Goal: Task Accomplishment & Management: Complete application form

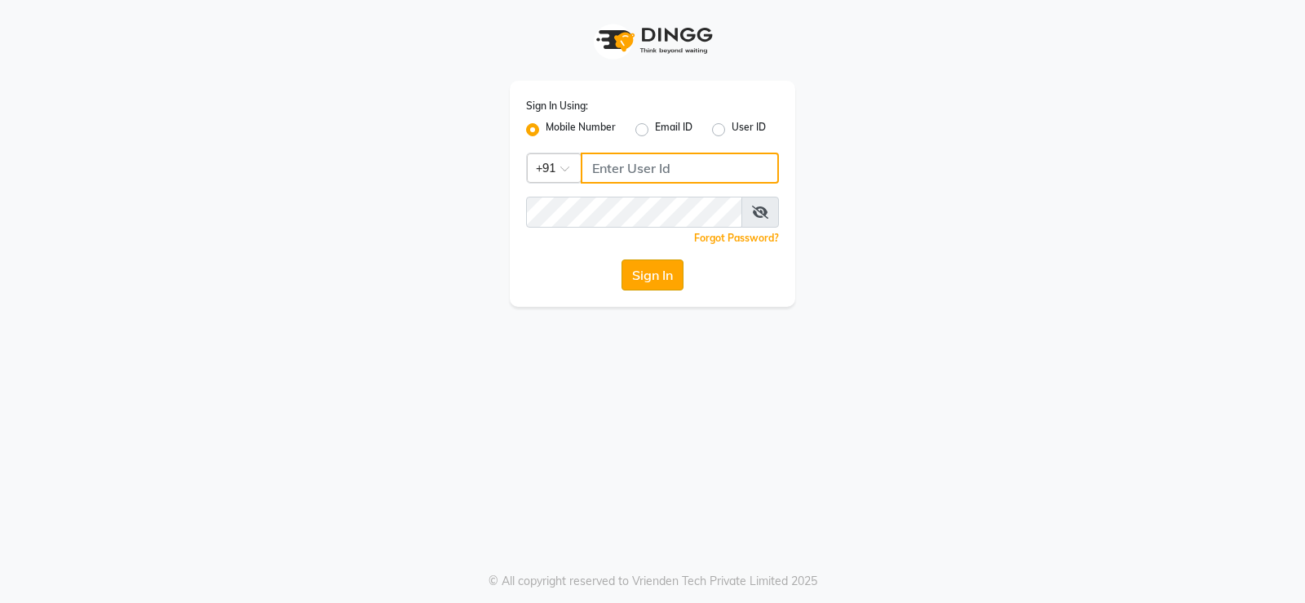
type input "9026627525"
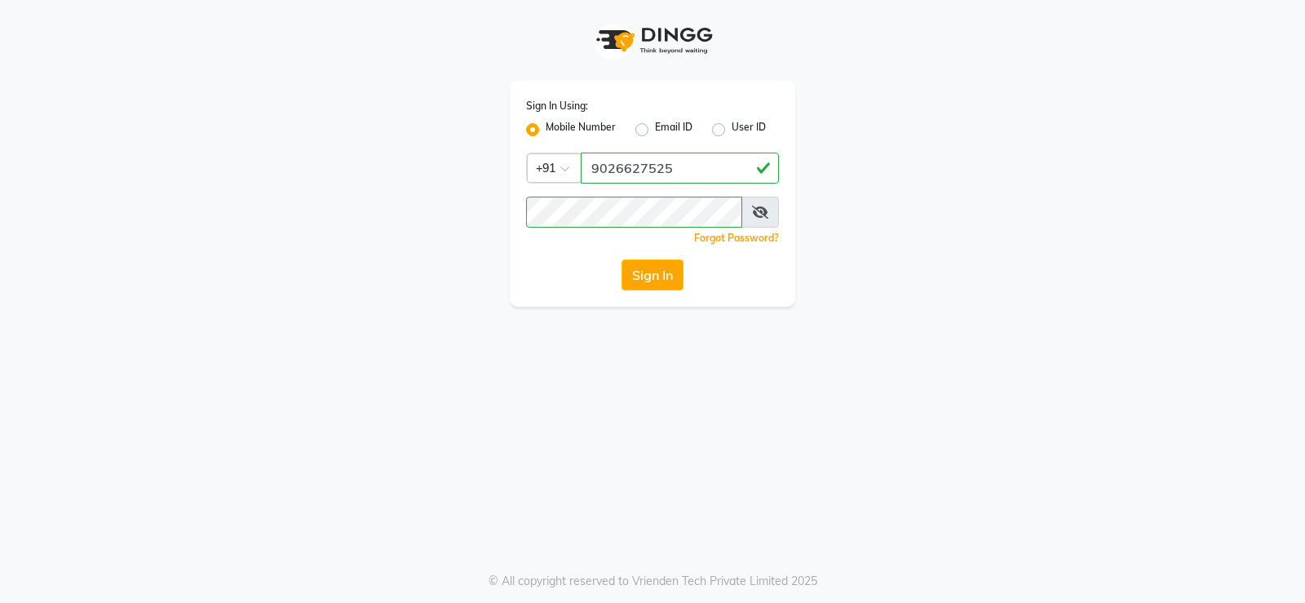
click at [651, 276] on button "Sign In" at bounding box center [653, 274] width 62 height 31
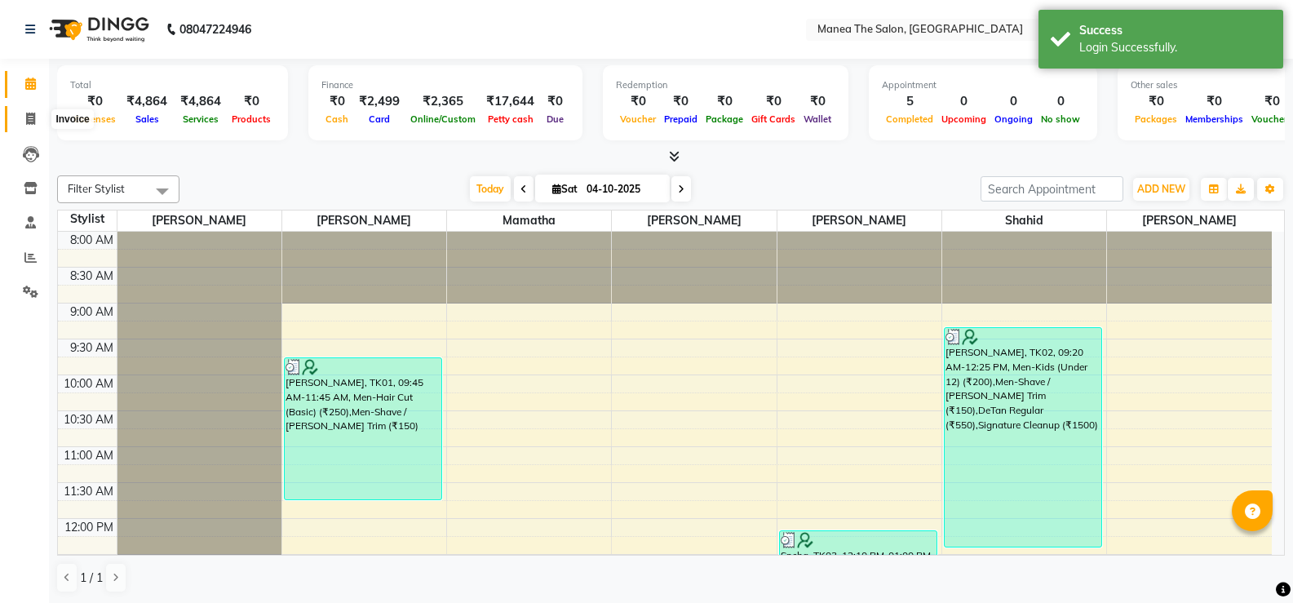
click at [29, 113] on icon at bounding box center [30, 119] width 9 height 12
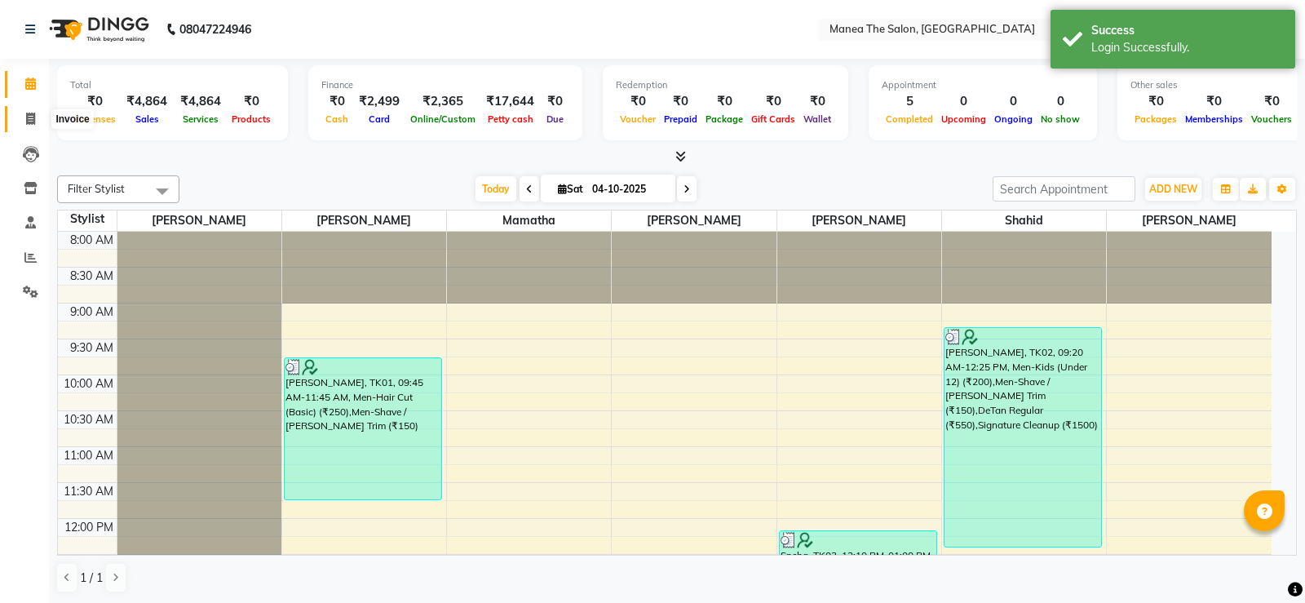
select select "5514"
select select "service"
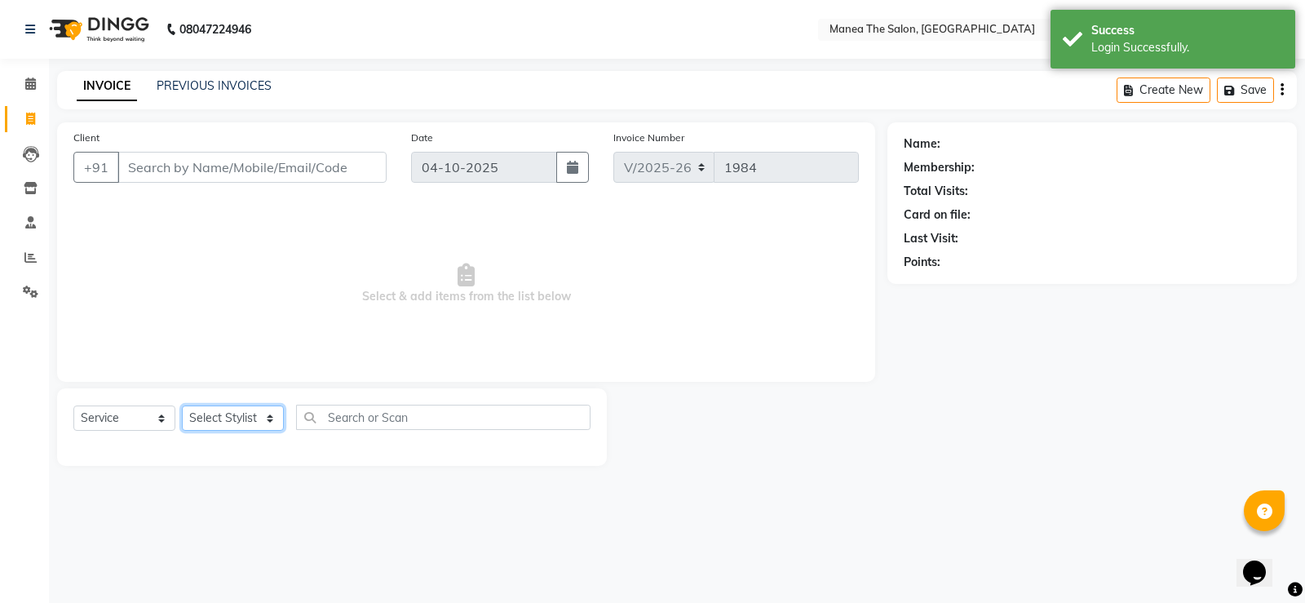
click at [250, 416] on select "Select Stylist Gulfam Ali Mamatha Monalika Nikhitha Rehan Ali Satya Kalagara Sh…" at bounding box center [233, 417] width 102 height 25
select select "59470"
click at [182, 405] on select "Select Stylist Gulfam Ali Mamatha Monalika Nikhitha Rehan Ali Satya Kalagara Sh…" at bounding box center [233, 417] width 102 height 25
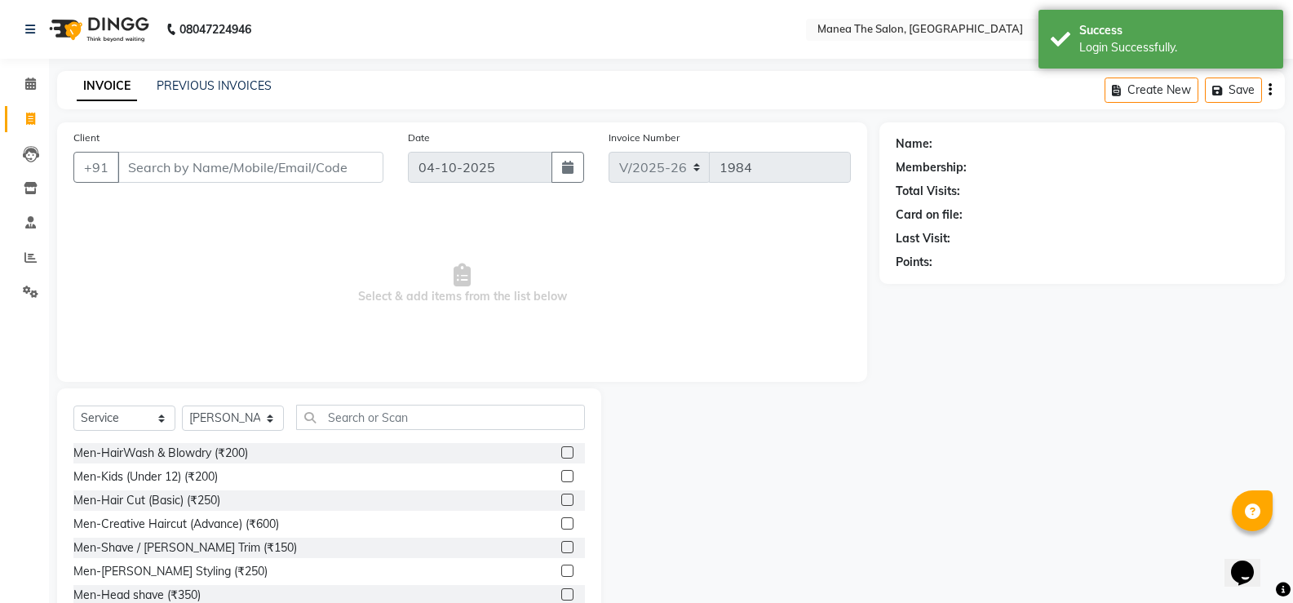
click at [561, 495] on label at bounding box center [567, 500] width 12 height 12
click at [561, 495] on input "checkbox" at bounding box center [566, 500] width 11 height 11
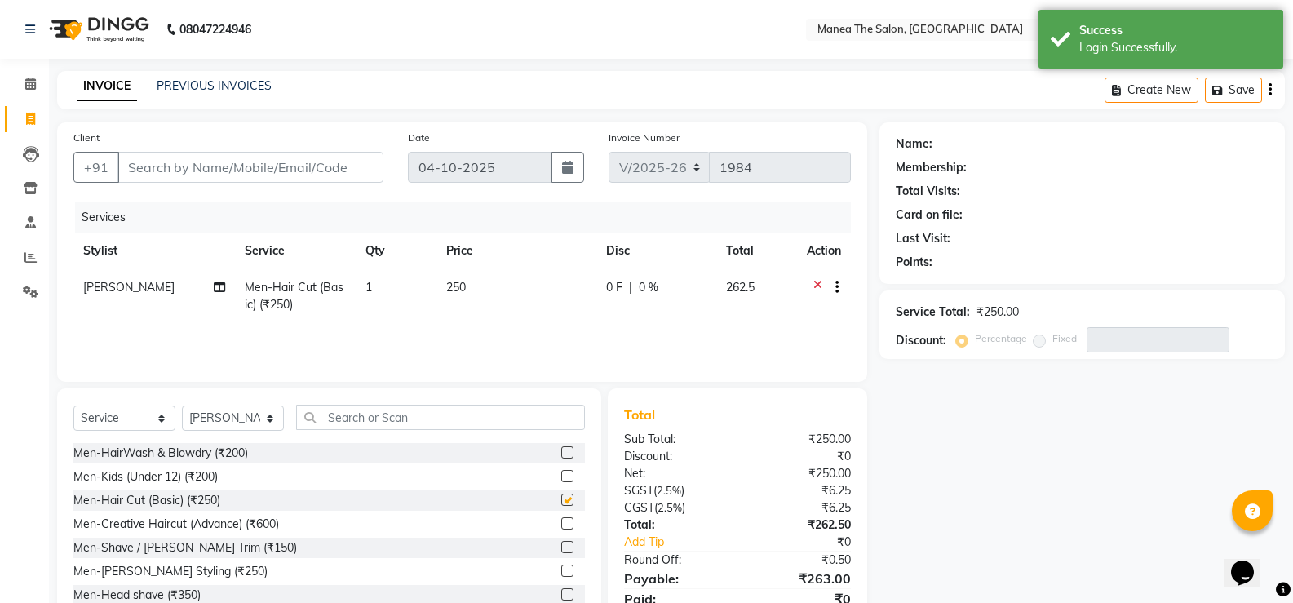
checkbox input "false"
click at [268, 421] on select "Select Stylist Gulfam Ali Mamatha Monalika Nikhitha Rehan Ali Satya Kalagara Sh…" at bounding box center [233, 417] width 102 height 25
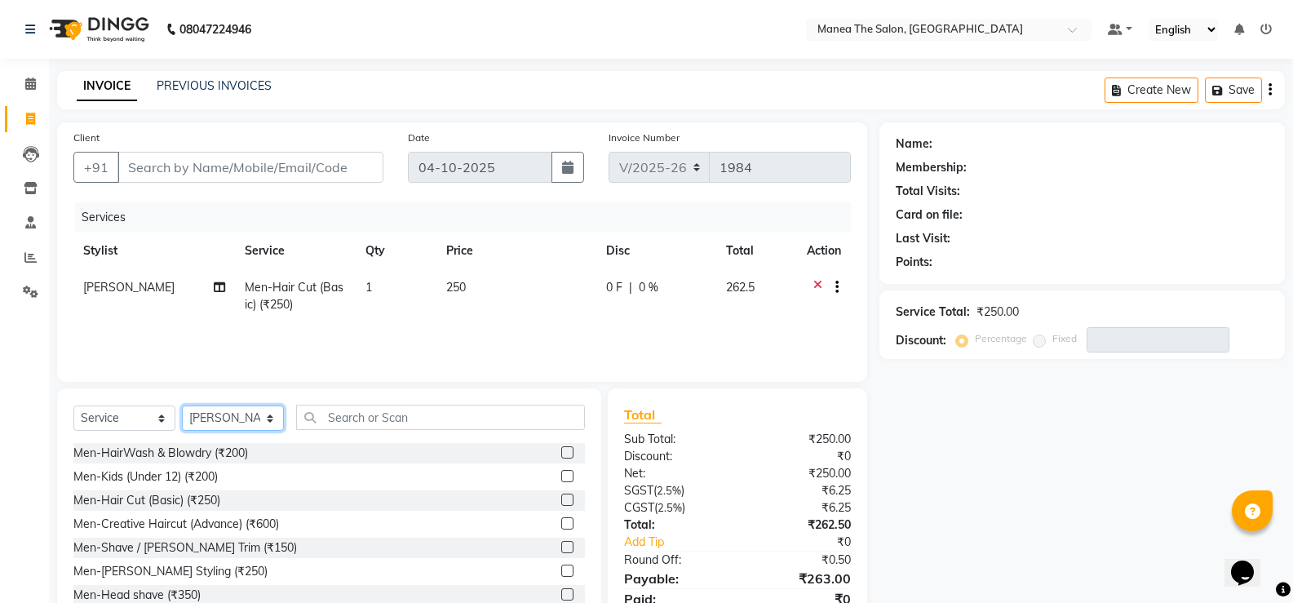
select select "91732"
click at [182, 405] on select "Select Stylist Gulfam Ali Mamatha Monalika Nikhitha Rehan Ali Satya Kalagara Sh…" at bounding box center [233, 417] width 102 height 25
click at [561, 497] on label at bounding box center [567, 500] width 12 height 12
click at [561, 497] on input "checkbox" at bounding box center [566, 500] width 11 height 11
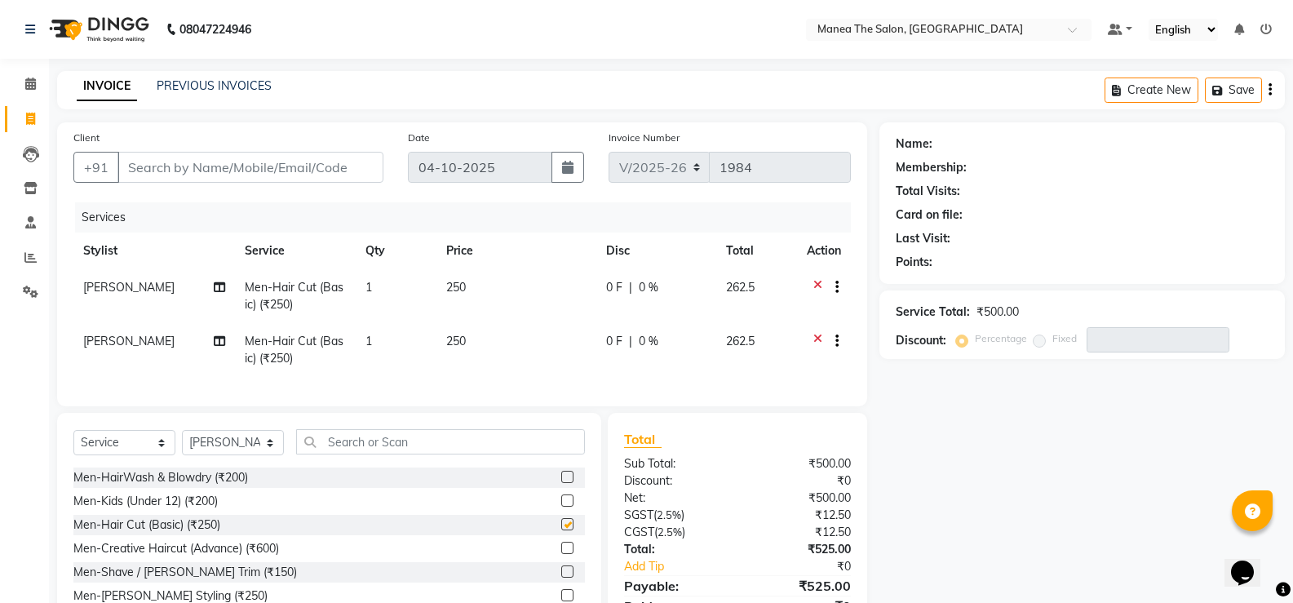
checkbox input "false"
click at [278, 166] on input "Client" at bounding box center [250, 167] width 266 height 31
type input "9"
type input "0"
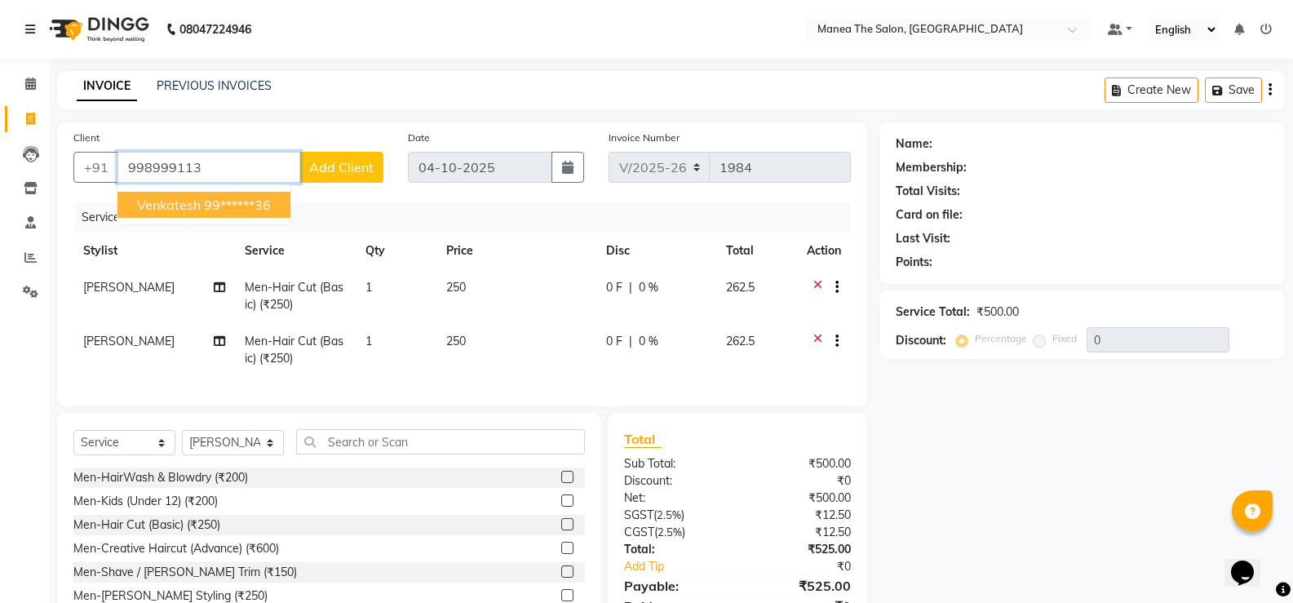
click at [254, 199] on ngb-highlight "99******36" at bounding box center [237, 205] width 67 height 16
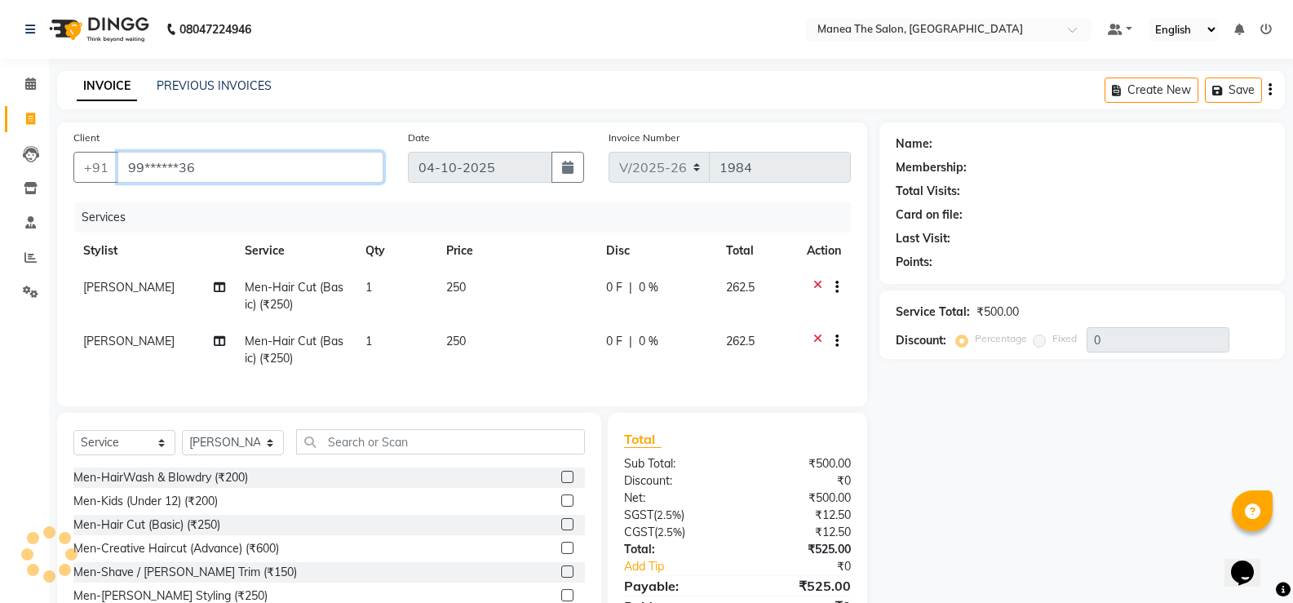
type input "99******36"
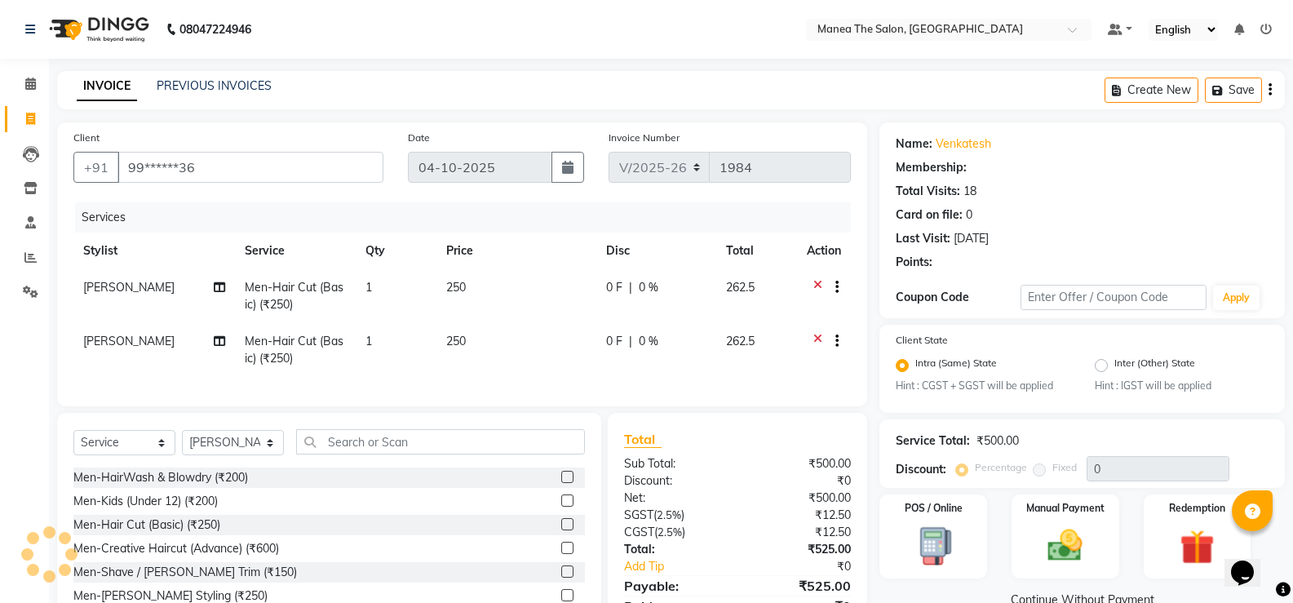
select select "1: Object"
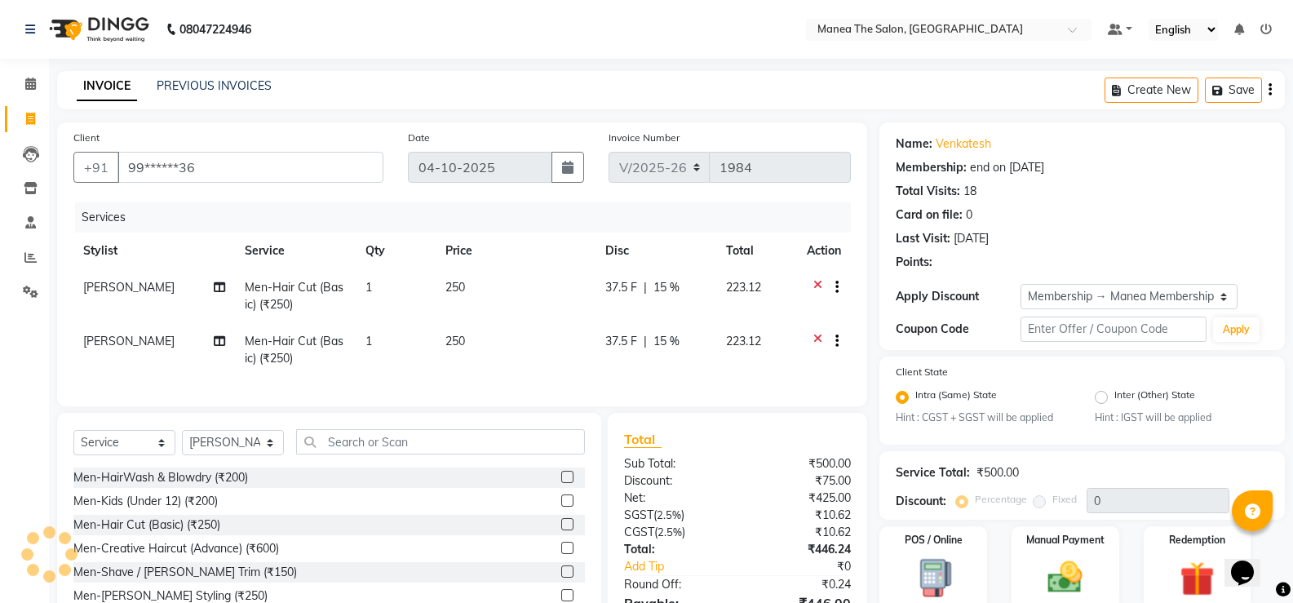
type input "15"
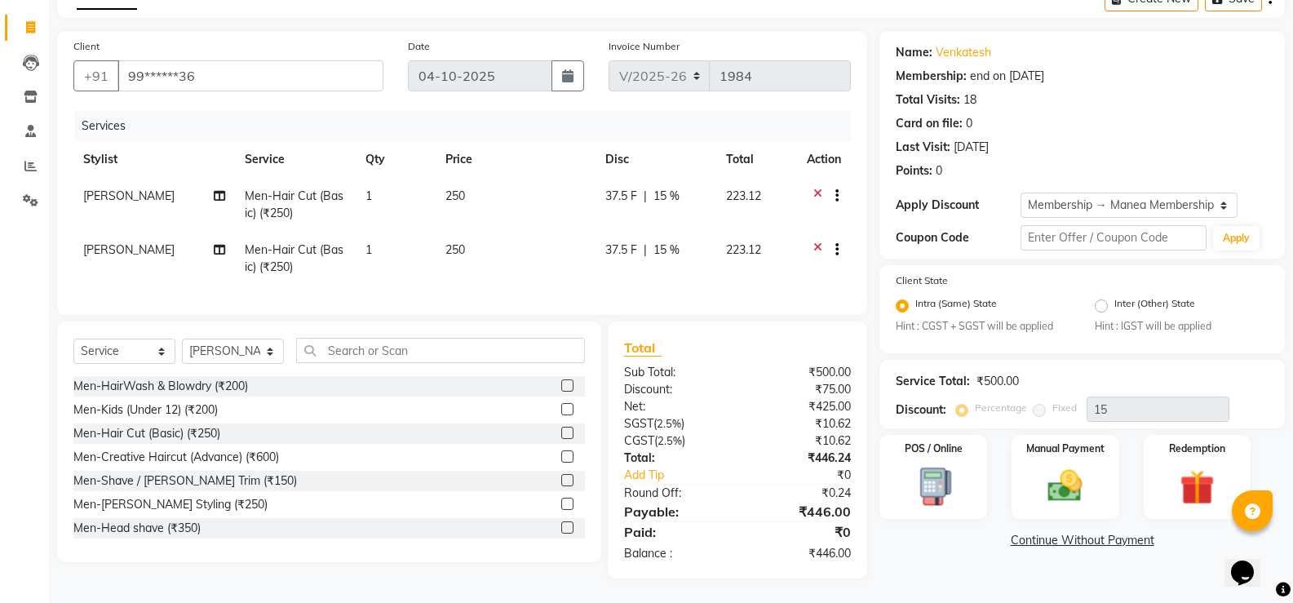
scroll to position [104, 0]
click at [1061, 470] on img at bounding box center [1065, 487] width 58 height 42
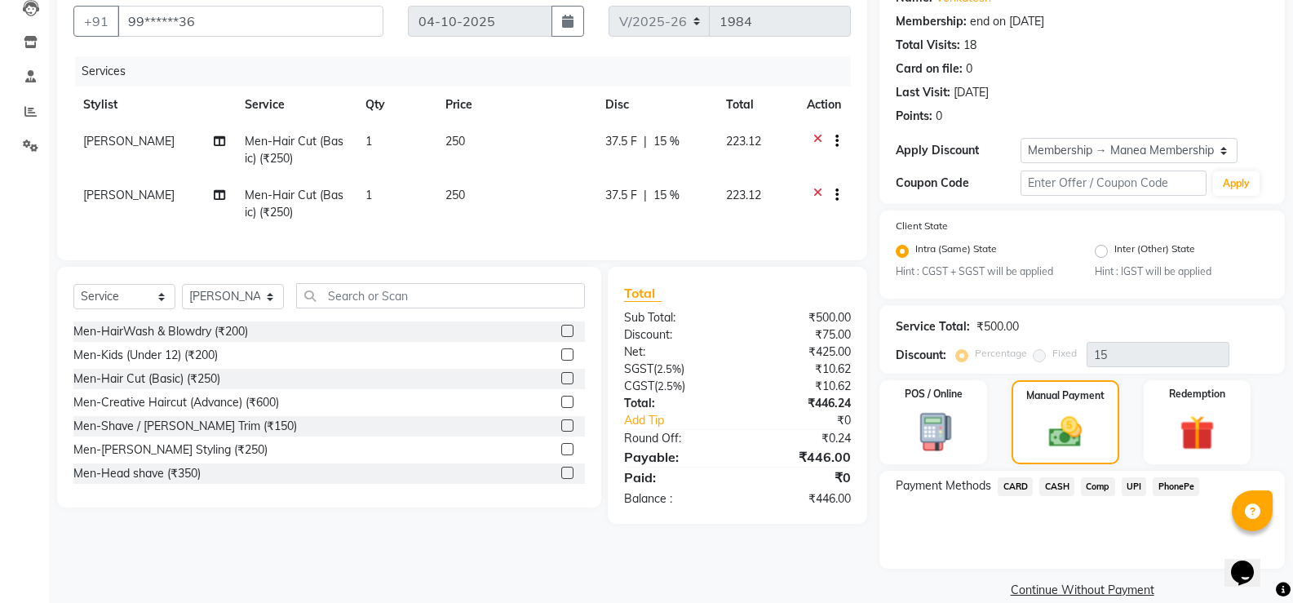
scroll to position [170, 0]
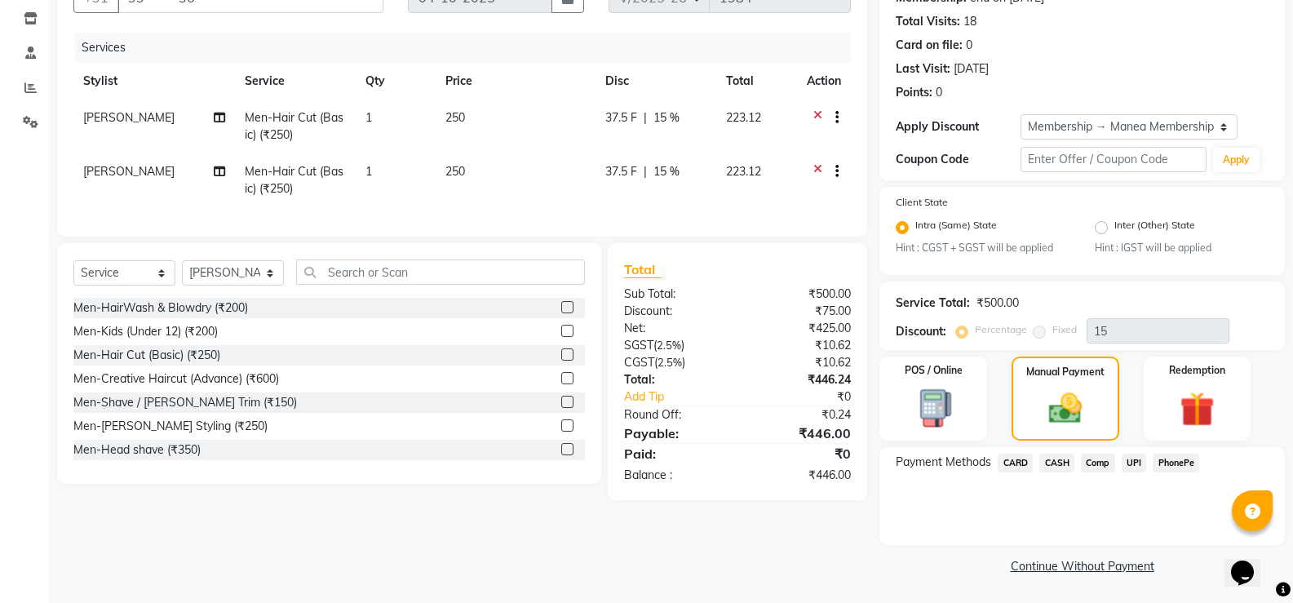
click at [1137, 464] on span "UPI" at bounding box center [1134, 463] width 25 height 19
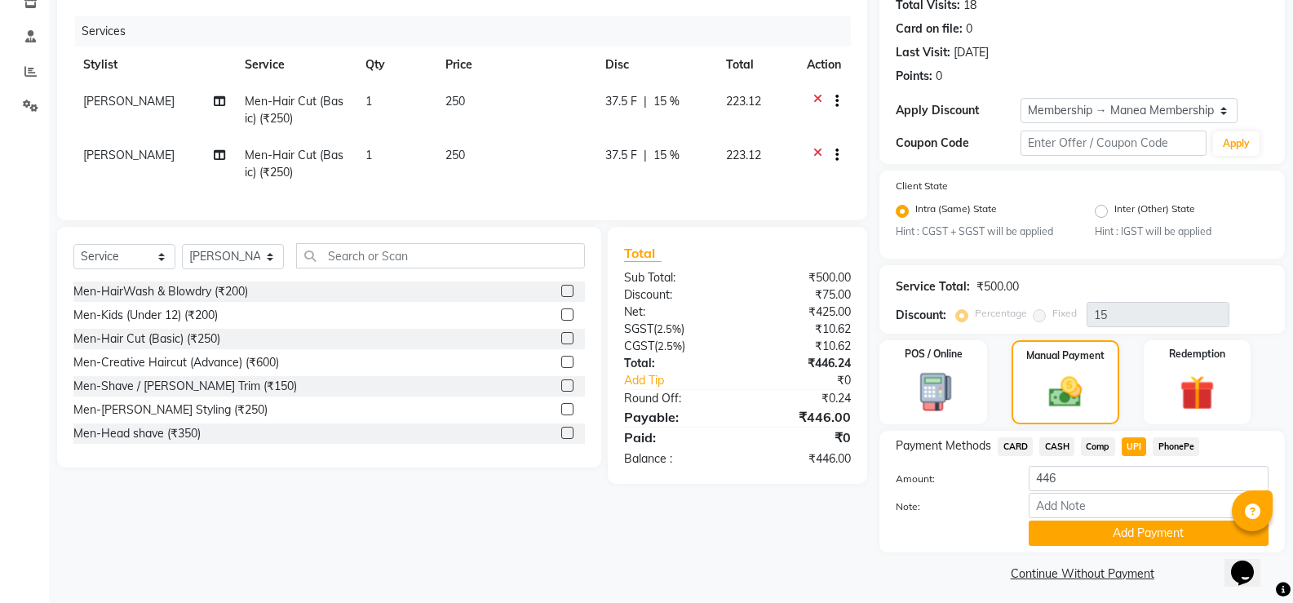
scroll to position [193, 0]
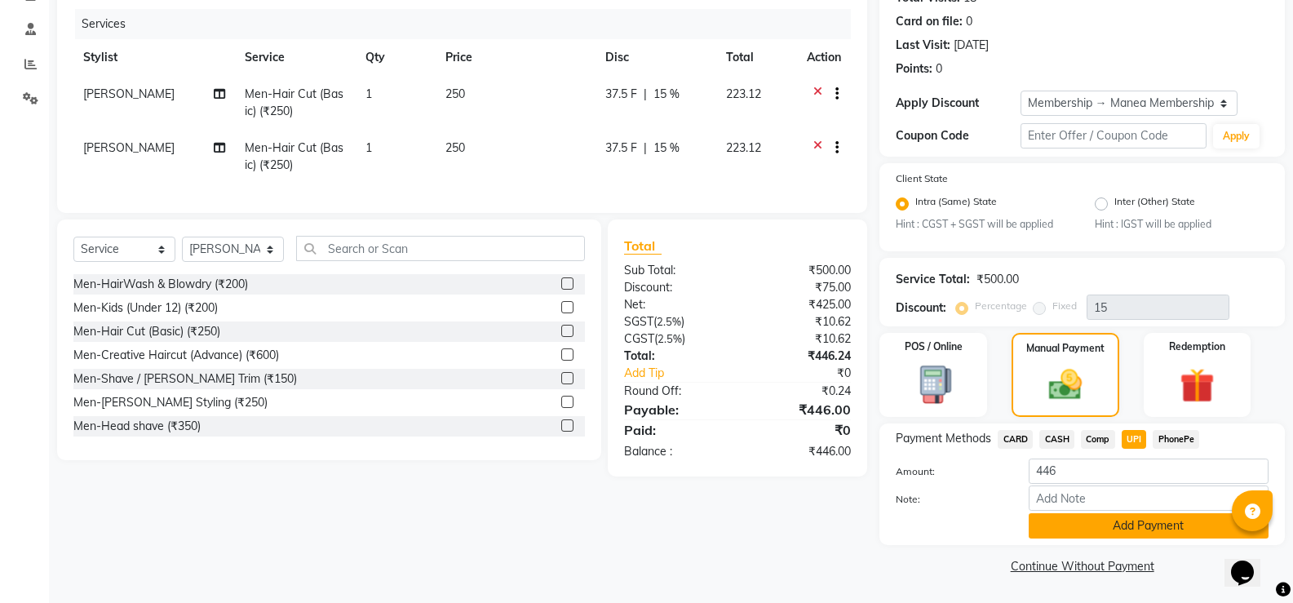
click at [1117, 517] on button "Add Payment" at bounding box center [1149, 525] width 240 height 25
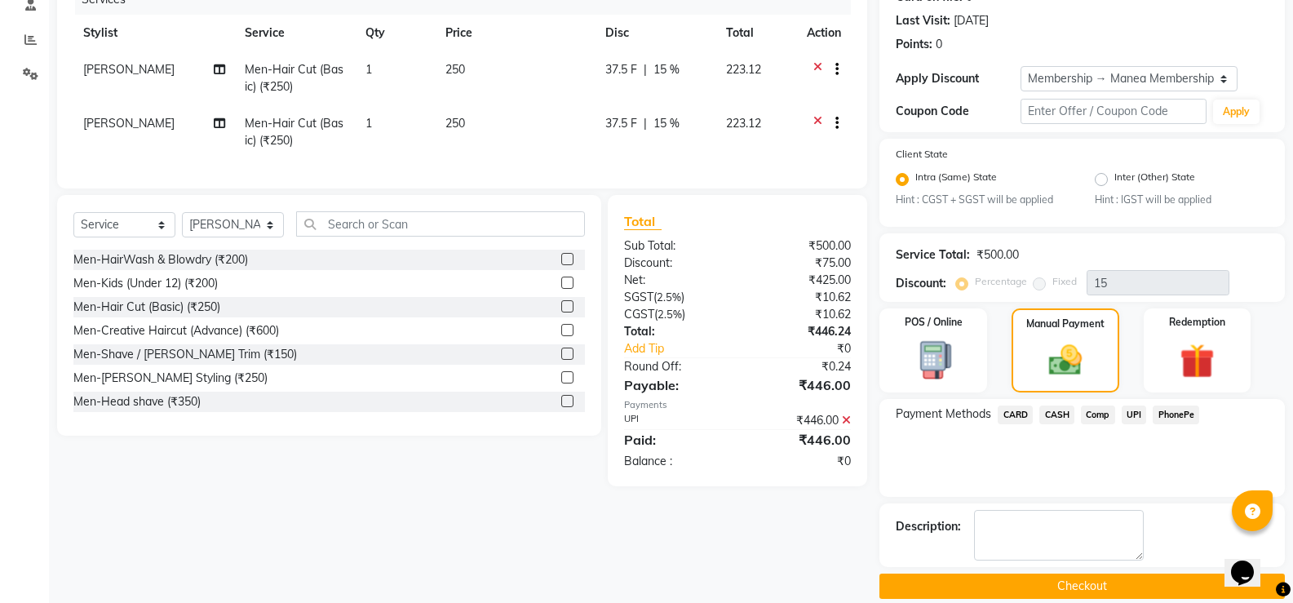
scroll to position [238, 0]
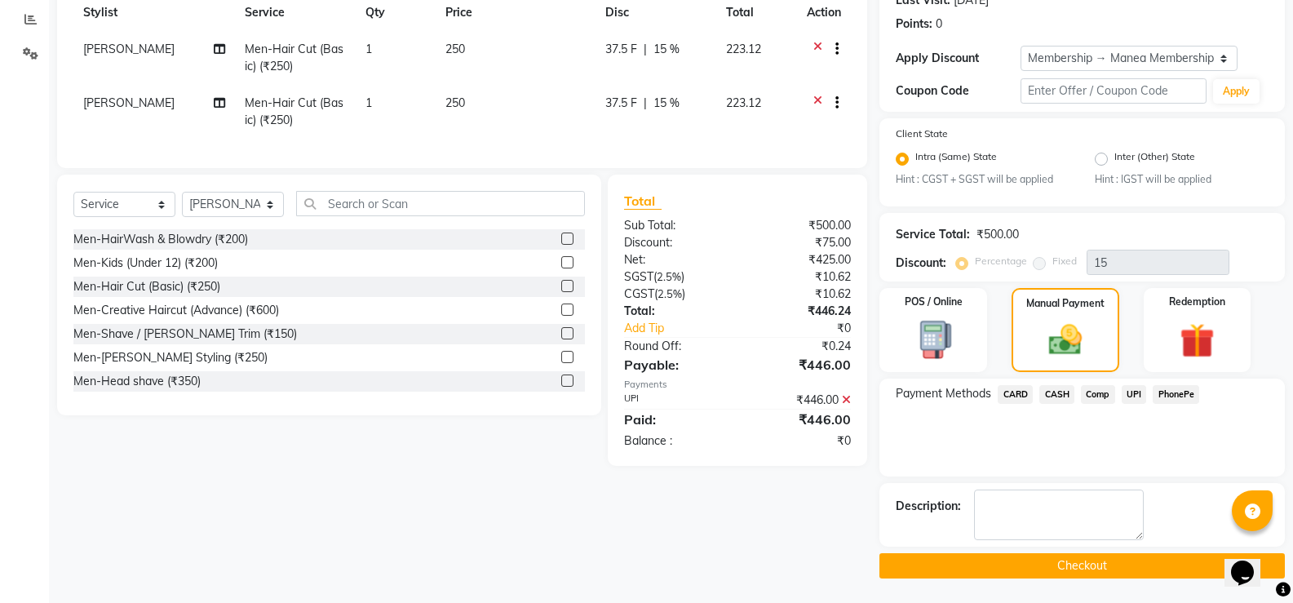
click at [1074, 563] on button "Checkout" at bounding box center [1082, 565] width 405 height 25
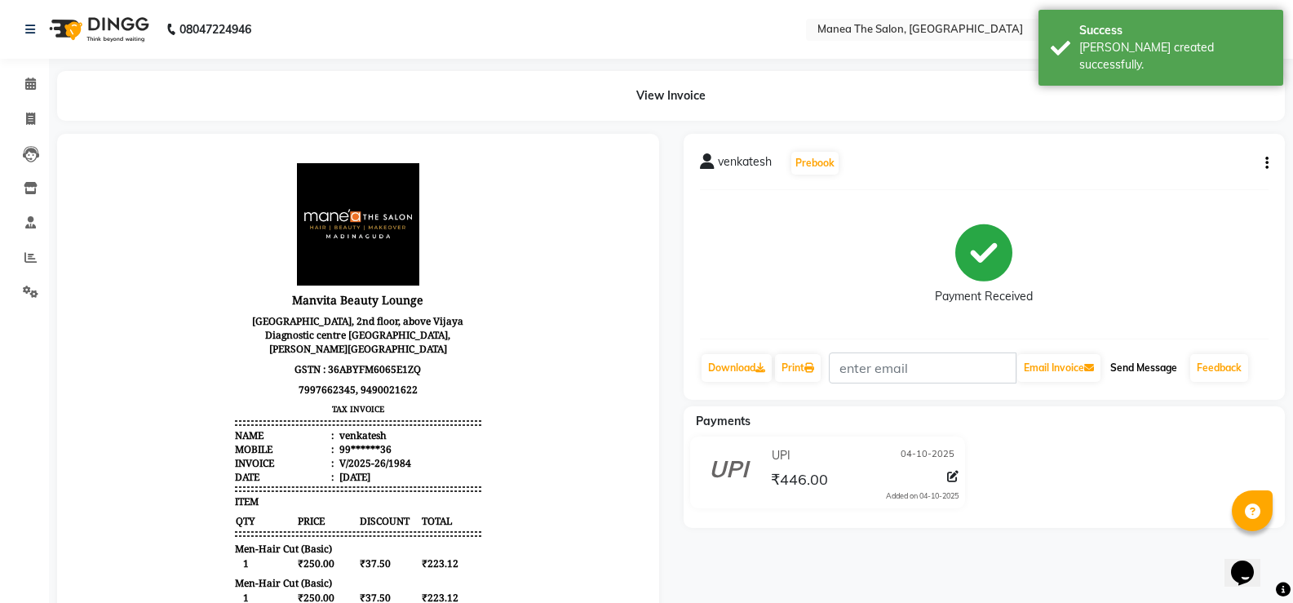
click at [1150, 360] on button "Send Message" at bounding box center [1144, 368] width 80 height 28
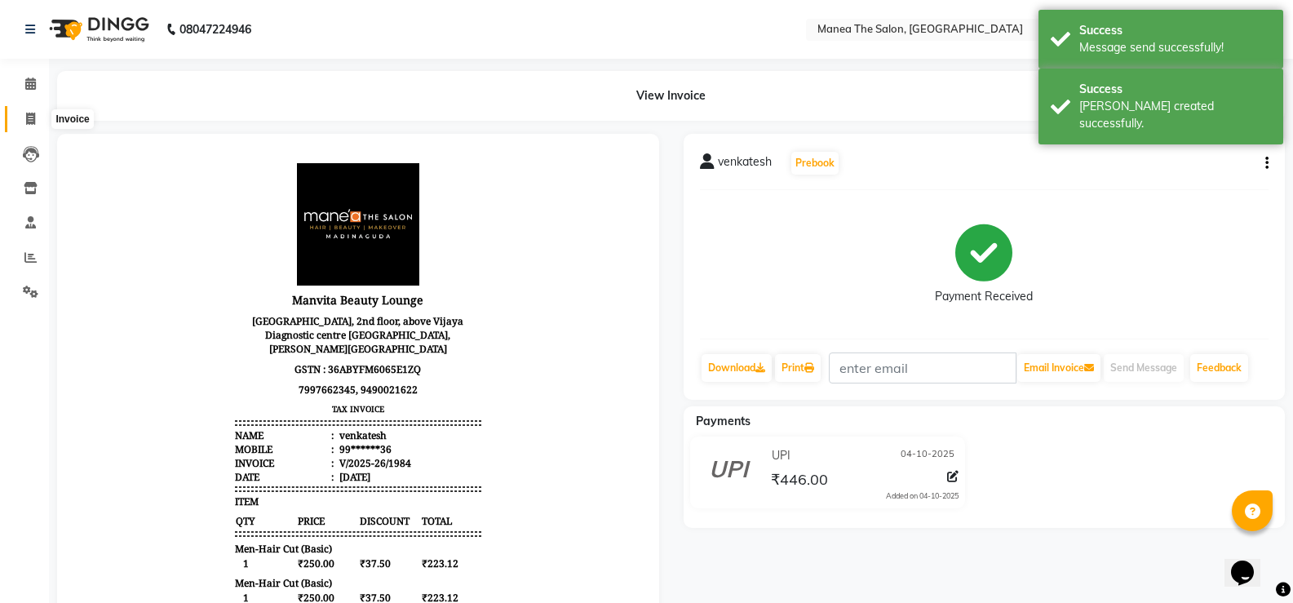
click at [27, 113] on icon at bounding box center [30, 119] width 9 height 12
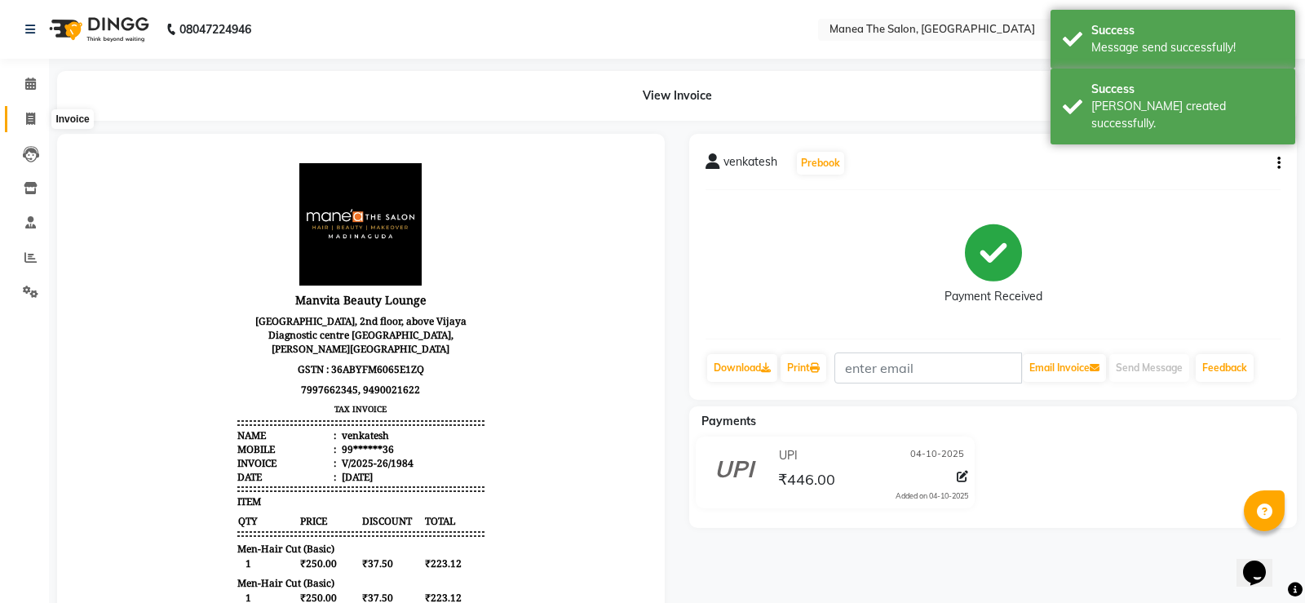
select select "5514"
select select "service"
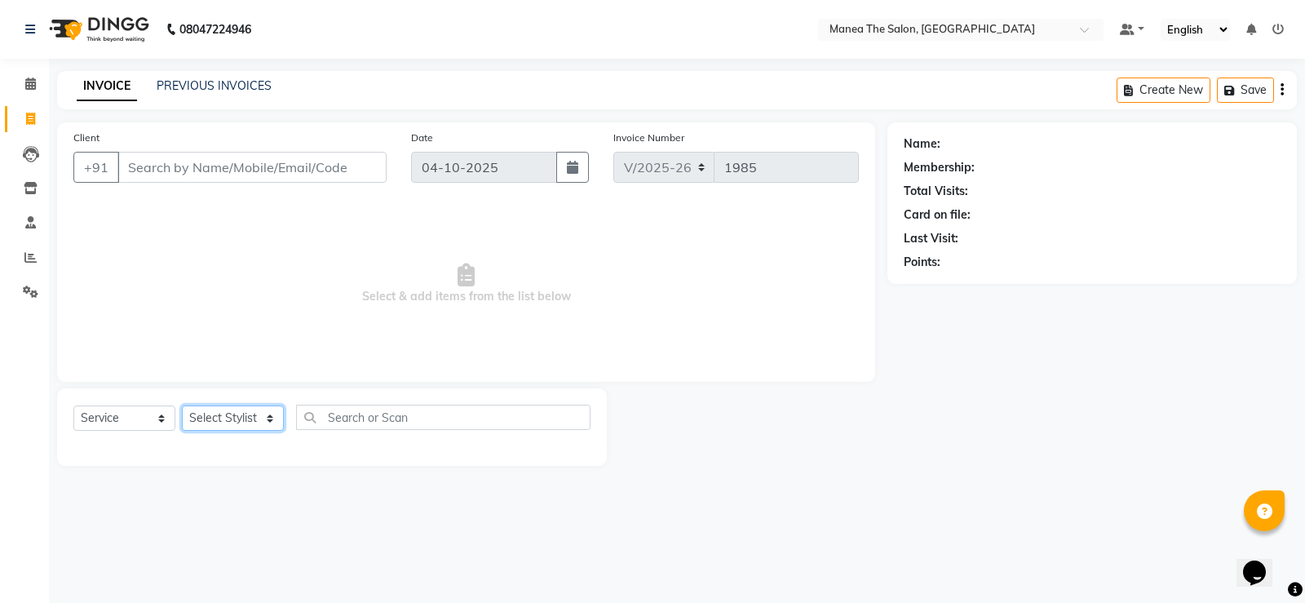
click at [268, 419] on select "Select Stylist Gulfam Ali Mamatha Monalika Nikhitha Rehan Ali Satya Kalagara Sh…" at bounding box center [233, 417] width 102 height 25
select select "81963"
click at [182, 405] on select "Select Stylist Gulfam Ali Mamatha Monalika Nikhitha Rehan Ali Satya Kalagara Sh…" at bounding box center [233, 417] width 102 height 25
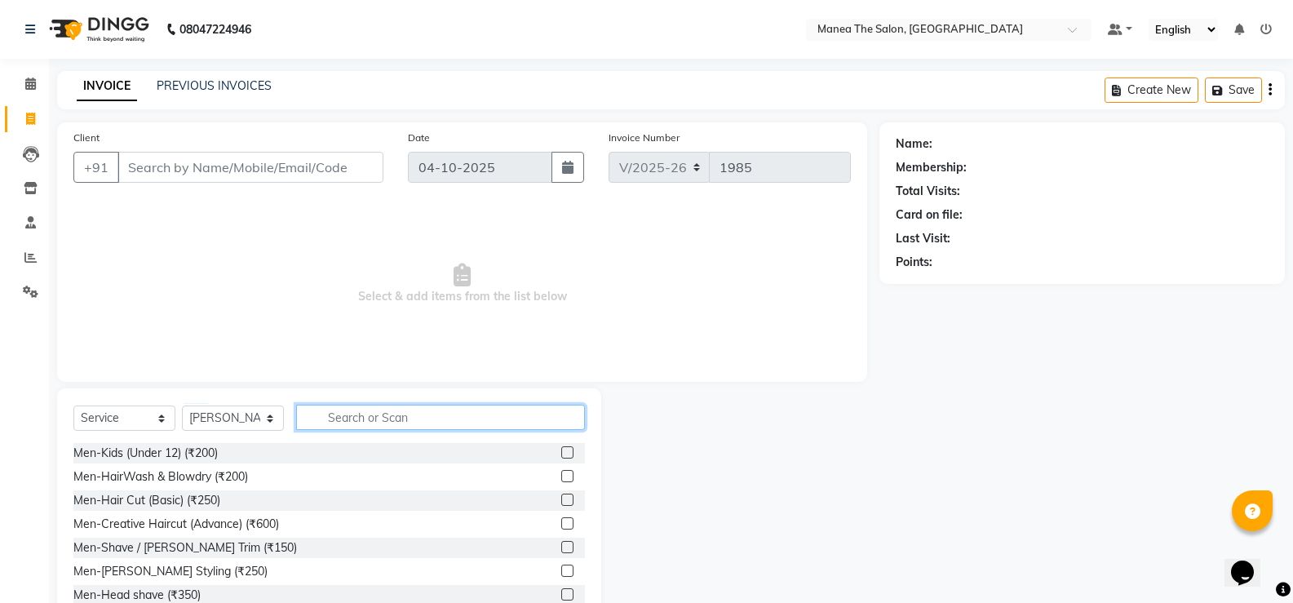
click at [380, 414] on input "text" at bounding box center [440, 417] width 289 height 25
type input "glob"
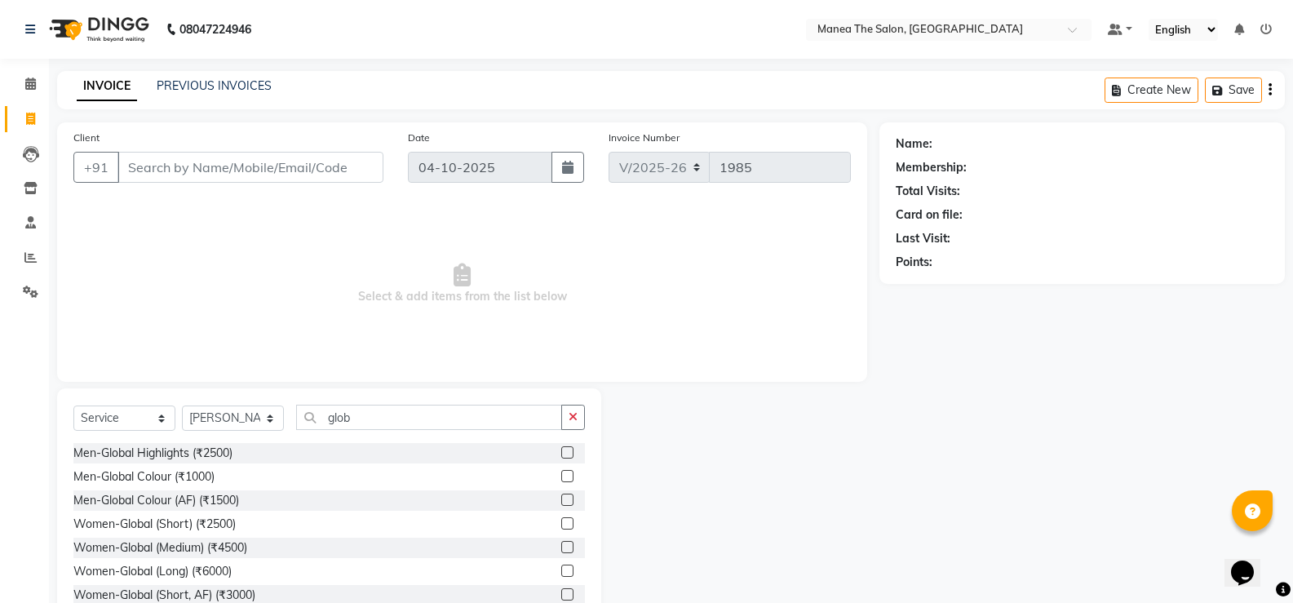
click at [561, 523] on label at bounding box center [567, 523] width 12 height 12
click at [561, 523] on input "checkbox" at bounding box center [566, 524] width 11 height 11
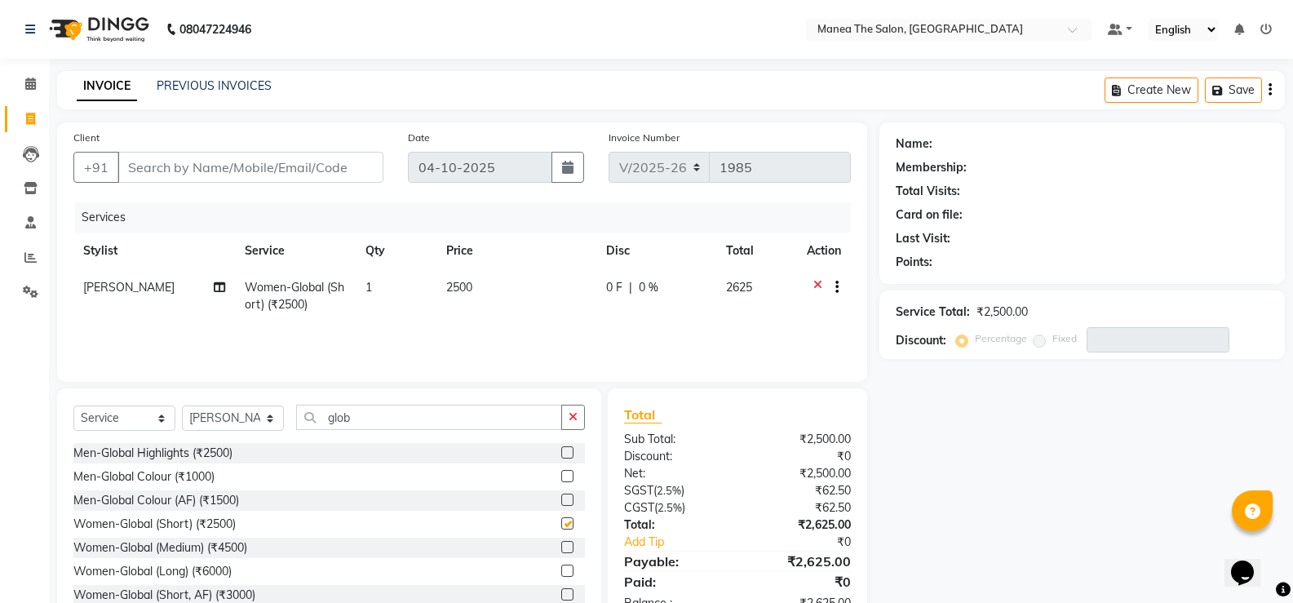
checkbox input "false"
click at [268, 420] on select "Select Stylist Gulfam Ali Mamatha Monalika Nikhitha Rehan Ali Satya Kalagara Sh…" at bounding box center [233, 417] width 102 height 25
select select "90675"
click at [182, 405] on select "Select Stylist Gulfam Ali Mamatha Monalika Nikhitha Rehan Ali Satya Kalagara Sh…" at bounding box center [233, 417] width 102 height 25
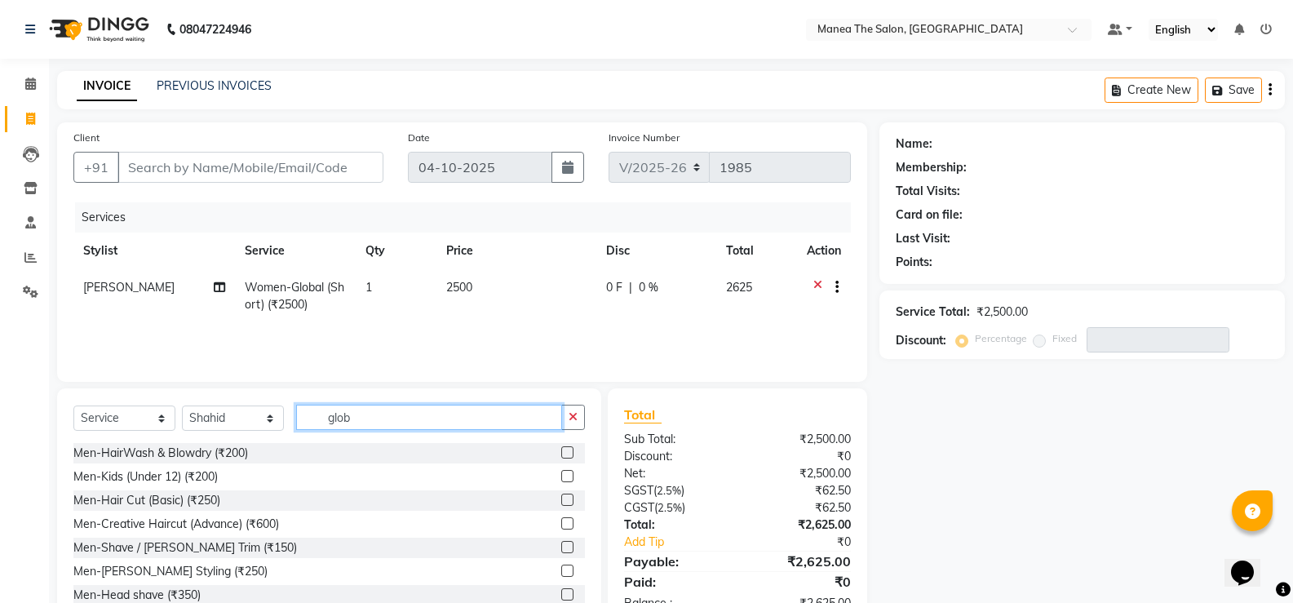
click at [382, 418] on input "glob" at bounding box center [429, 417] width 266 height 25
type input "g"
type input "hair"
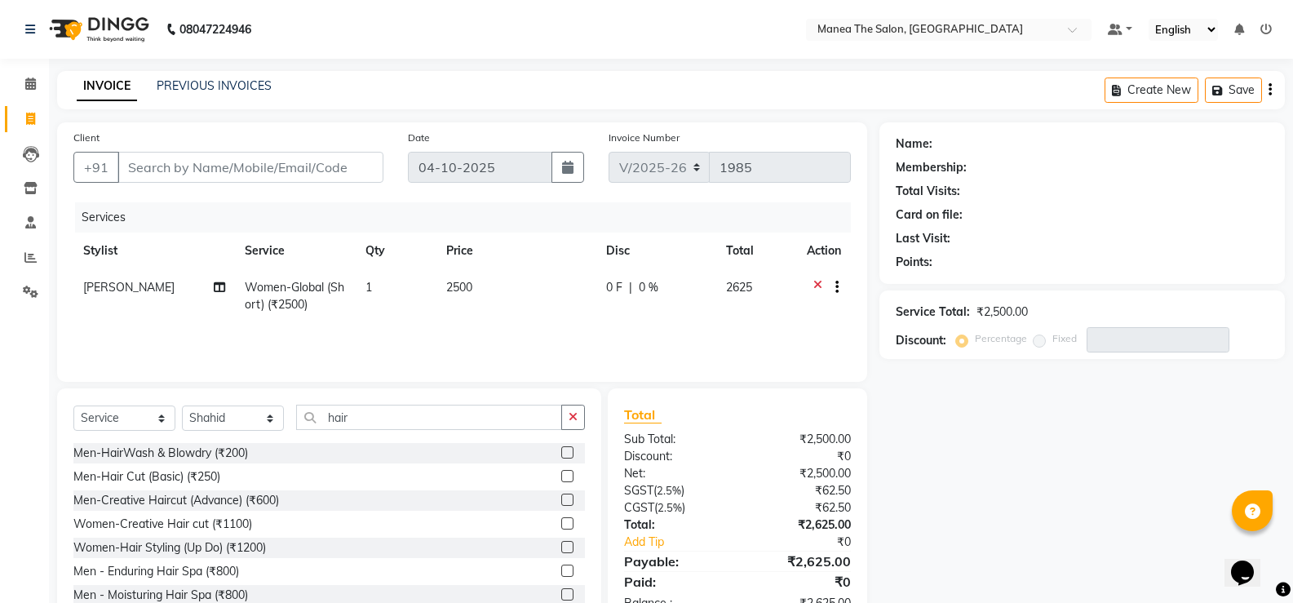
click at [561, 476] on label at bounding box center [567, 476] width 12 height 12
click at [561, 476] on input "checkbox" at bounding box center [566, 477] width 11 height 11
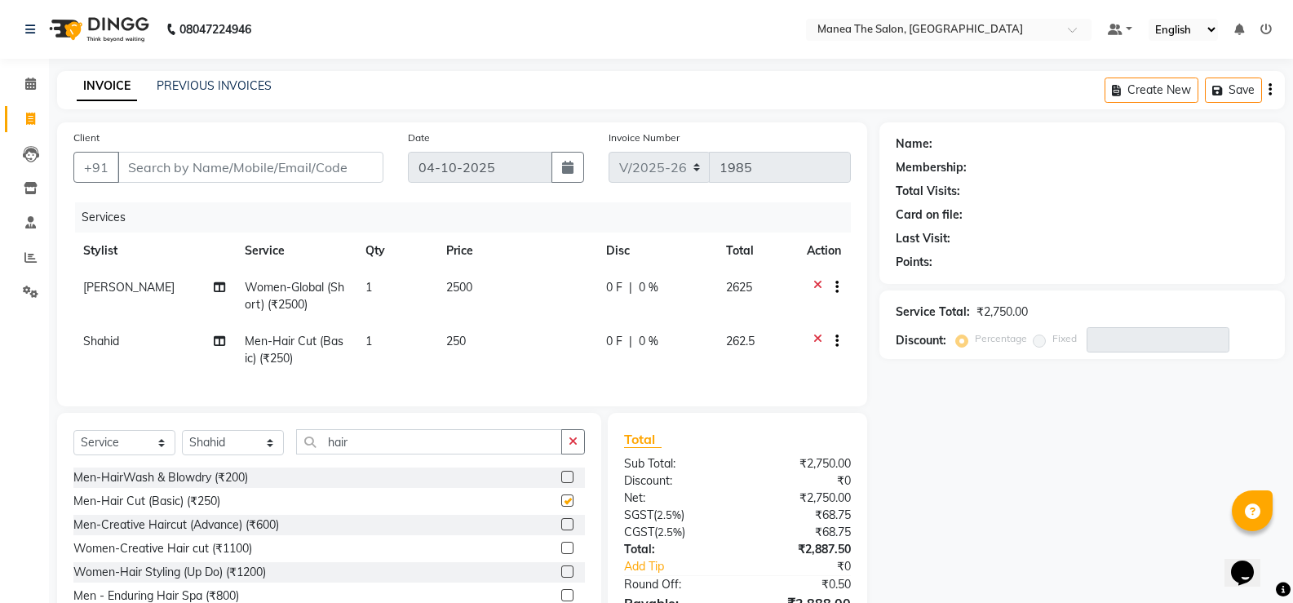
checkbox input "false"
click at [386, 454] on input "hair" at bounding box center [429, 441] width 266 height 25
type input "h"
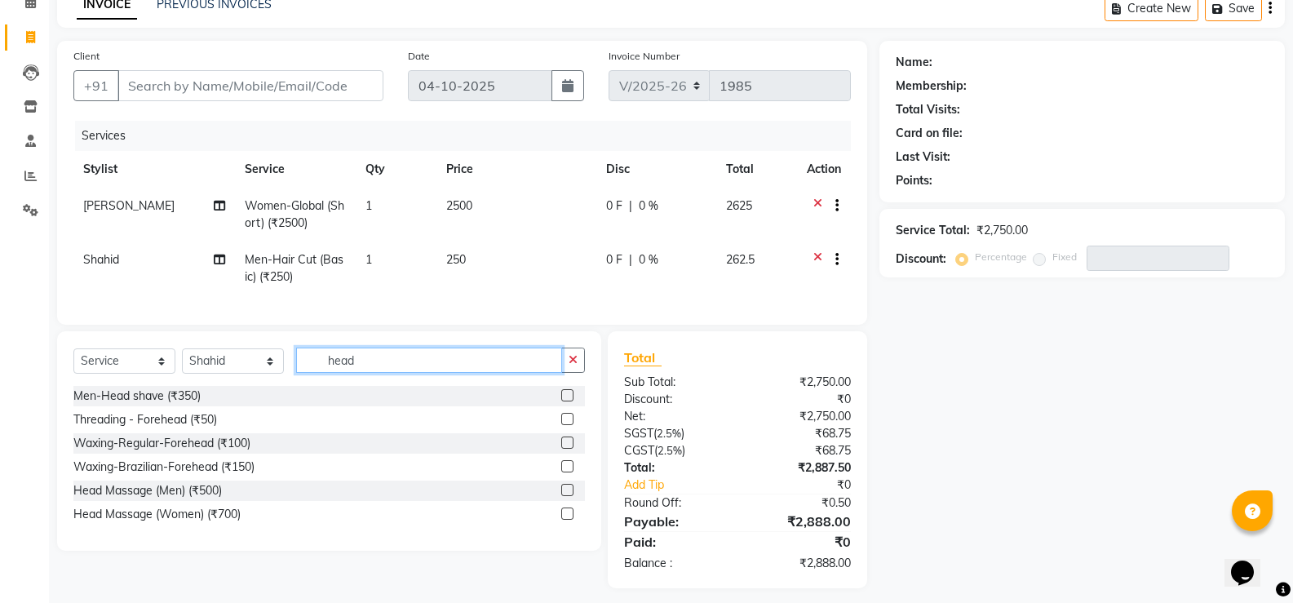
type input "head"
click at [566, 496] on label at bounding box center [567, 490] width 12 height 12
click at [566, 496] on input "checkbox" at bounding box center [566, 490] width 11 height 11
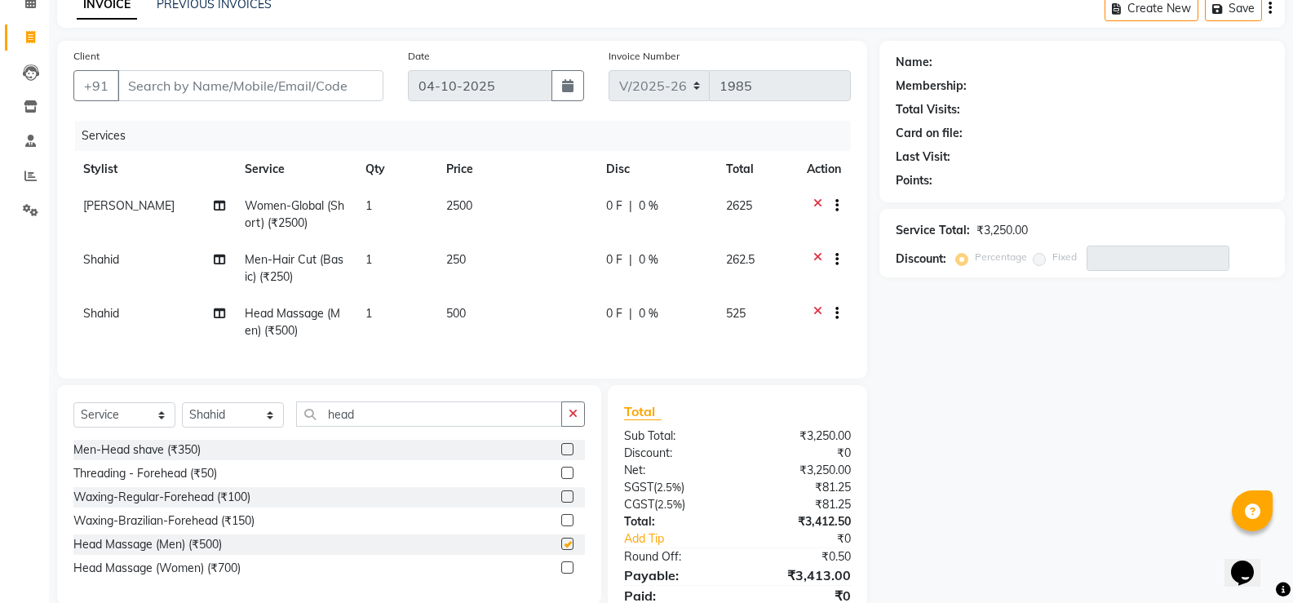
checkbox input "false"
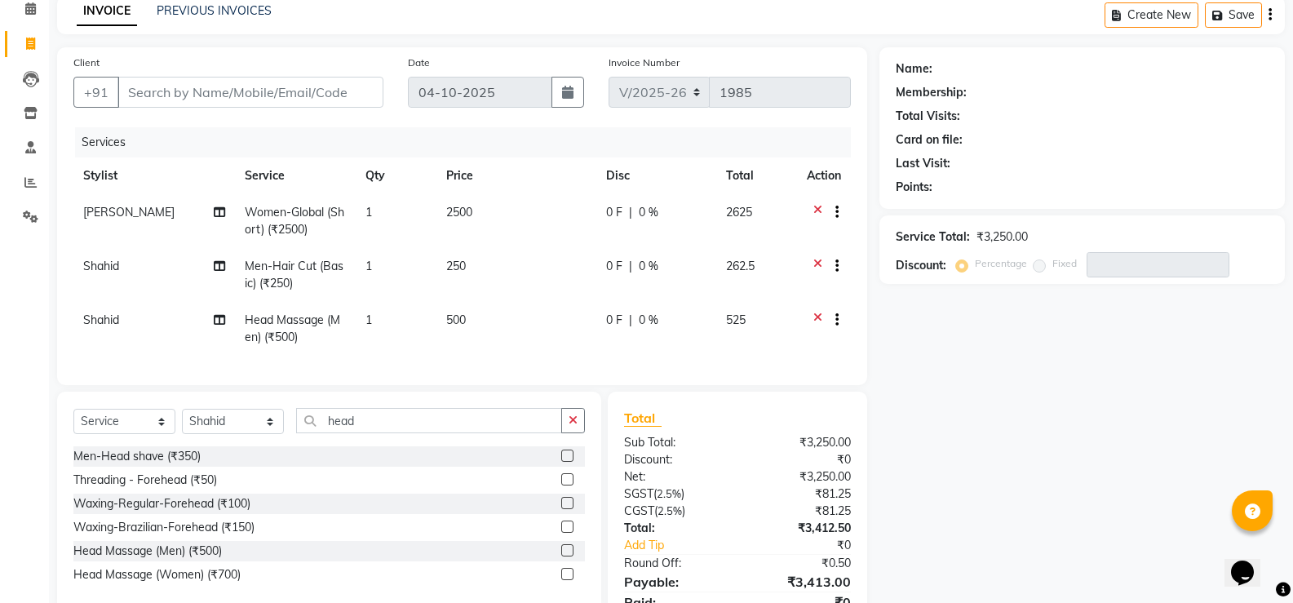
scroll to position [0, 0]
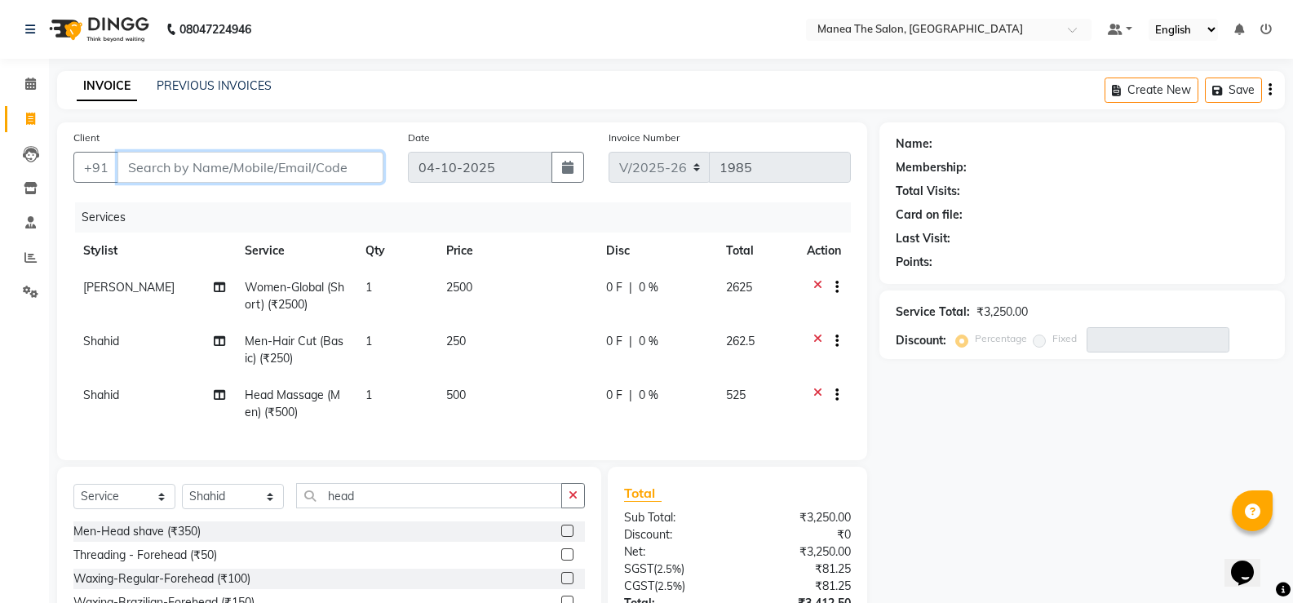
click at [330, 162] on input "Client" at bounding box center [250, 167] width 266 height 31
type input "9"
type input "0"
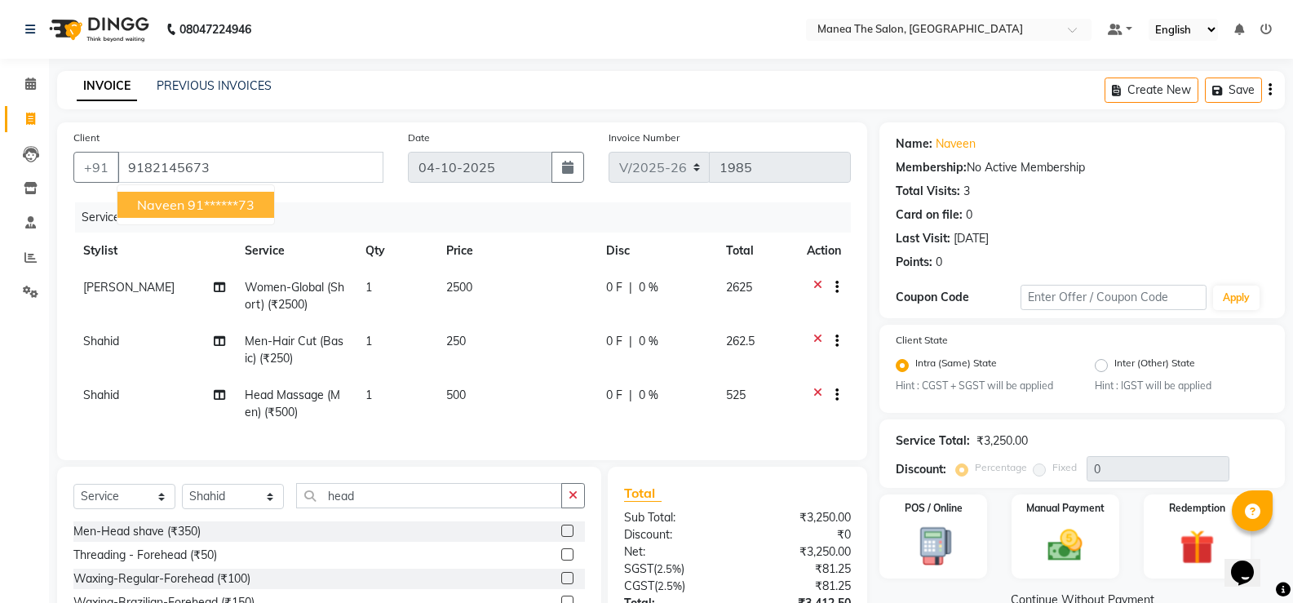
click at [261, 204] on button "naveen 91******73" at bounding box center [195, 205] width 157 height 26
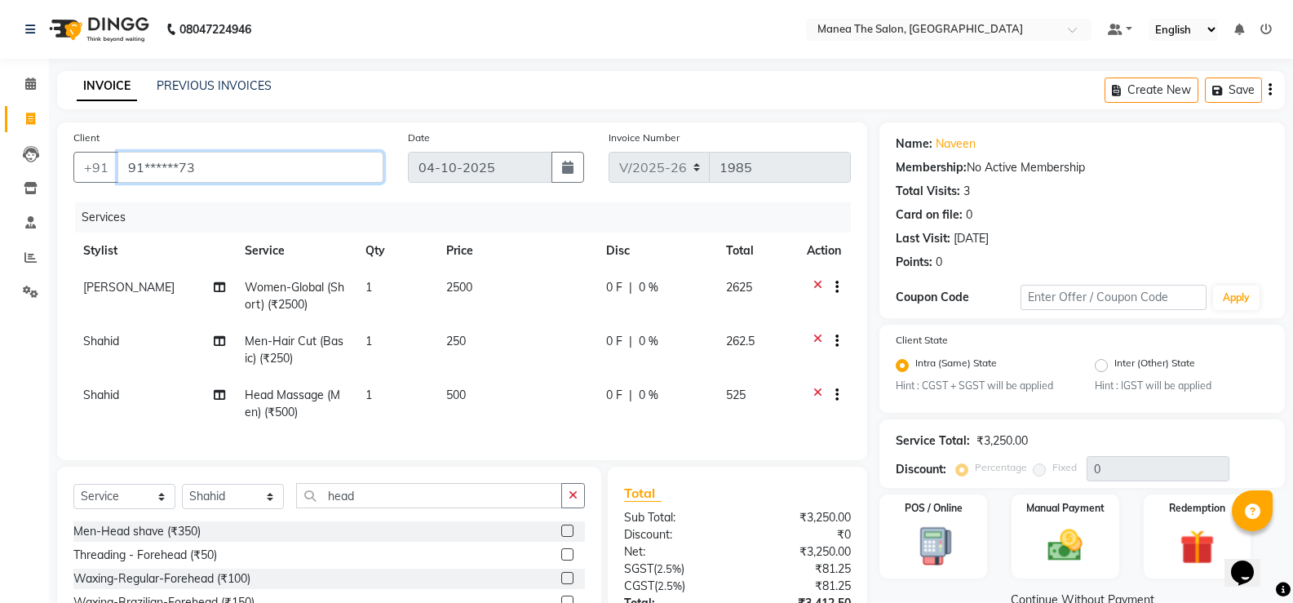
click at [228, 166] on input "91******73" at bounding box center [250, 167] width 266 height 31
type input "9"
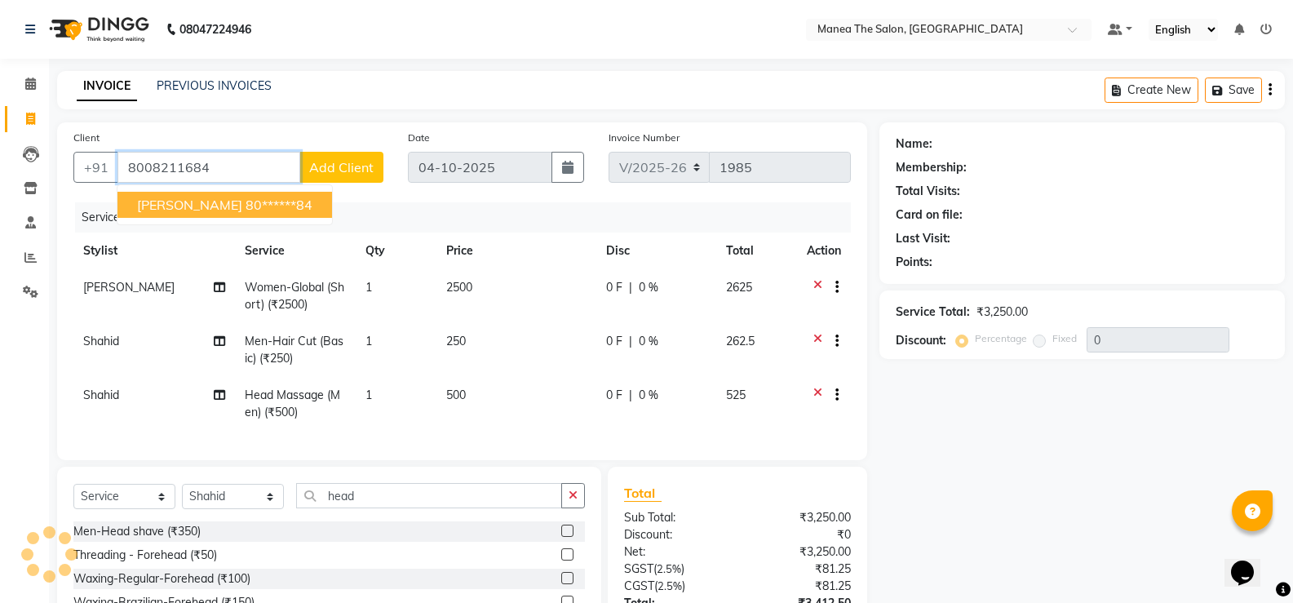
type input "8008211684"
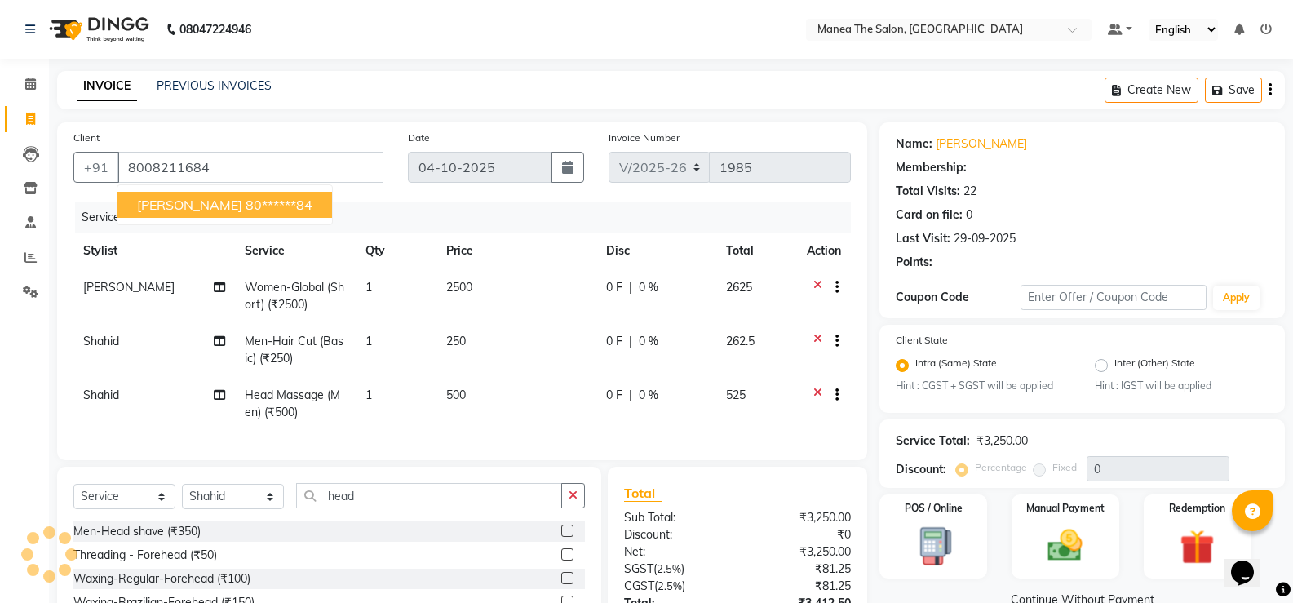
select select "1: Object"
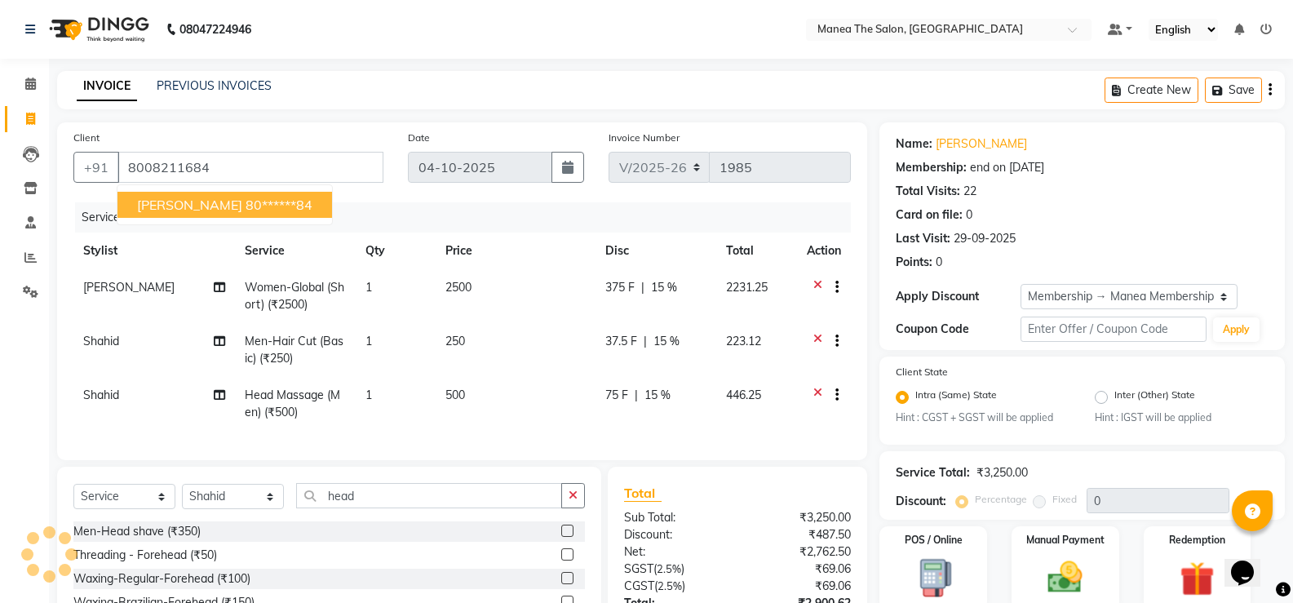
type input "15"
click at [174, 202] on span "Hima Bindhu" at bounding box center [189, 205] width 105 height 16
type input "80******84"
type input "0"
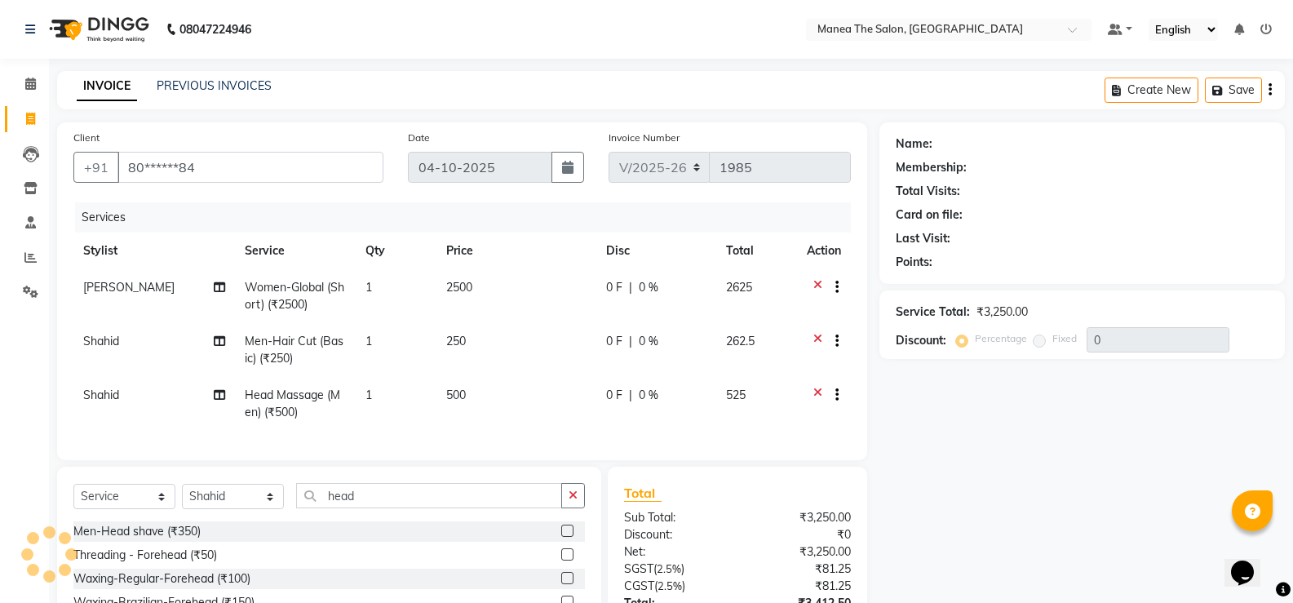
select select "1: Object"
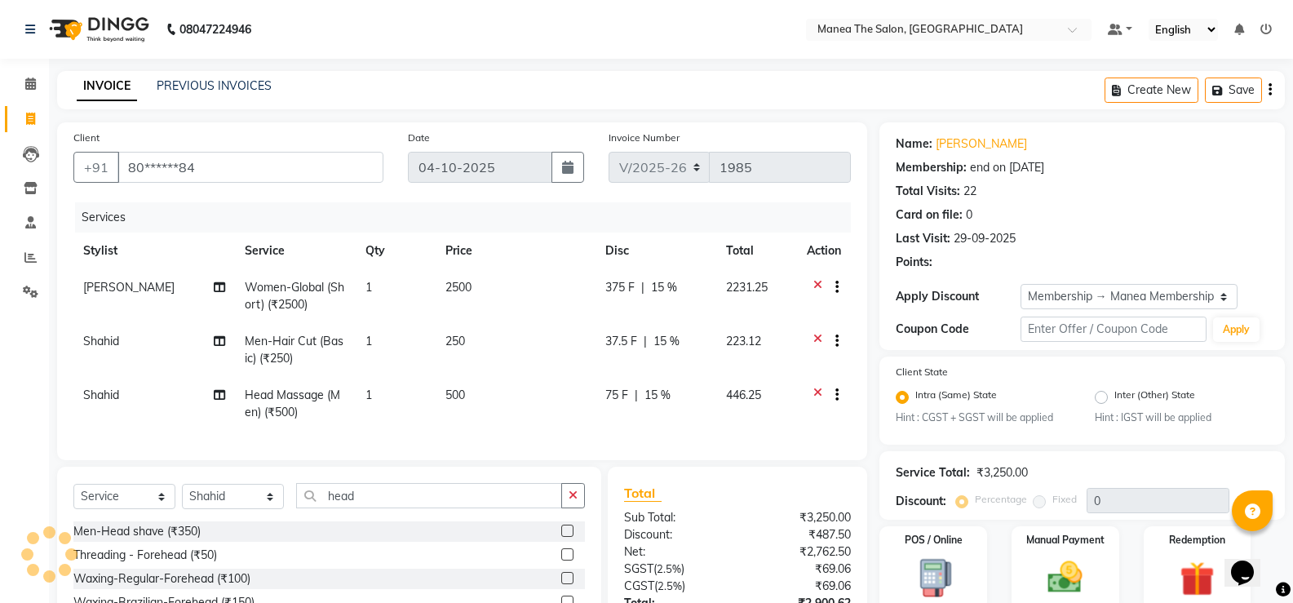
type input "15"
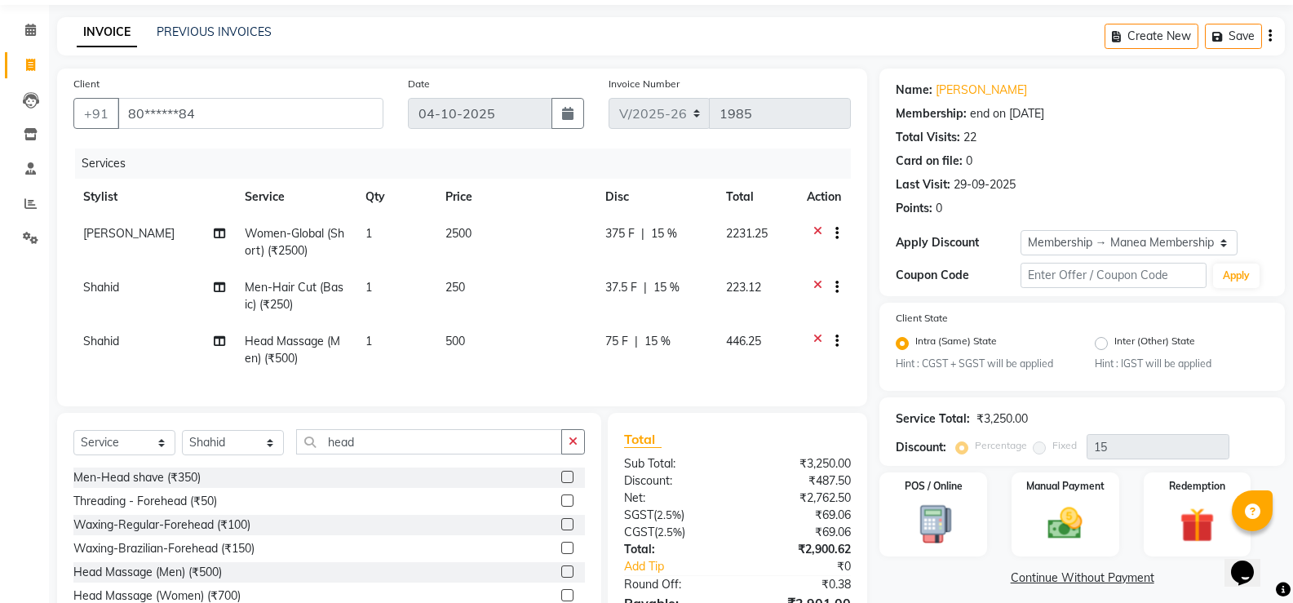
scroll to position [157, 0]
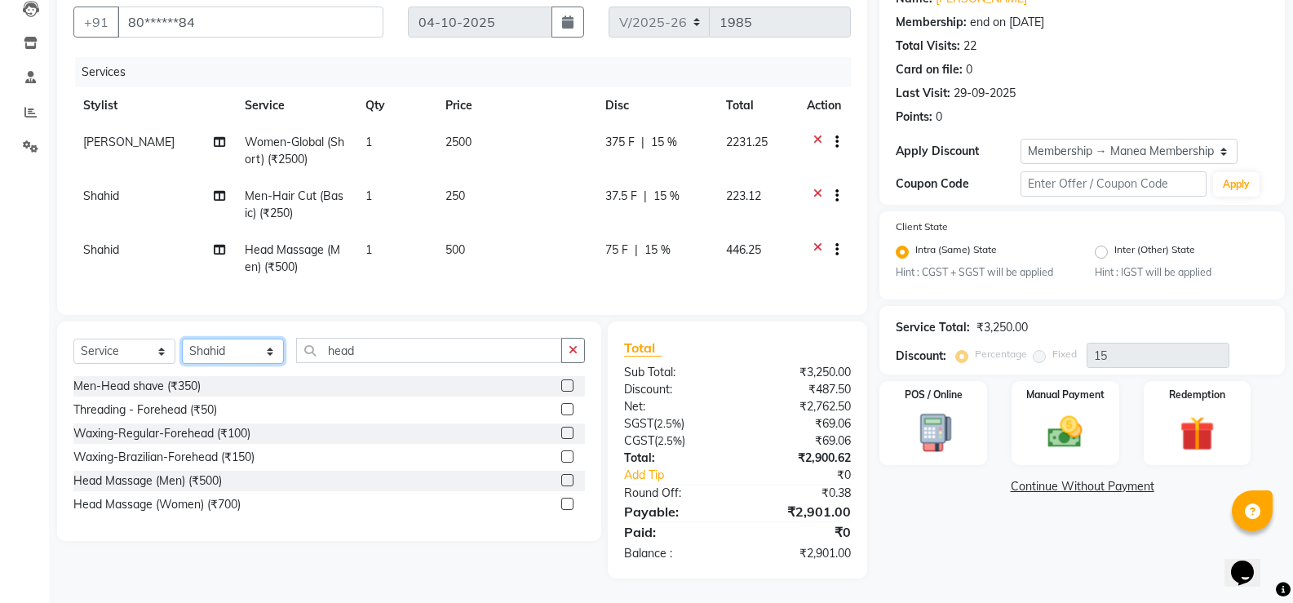
click at [270, 355] on select "Select Stylist Gulfam Ali Mamatha Monalika Nikhitha Rehan Ali Satya Kalagara Sh…" at bounding box center [233, 351] width 102 height 25
select select "62913"
click at [182, 339] on select "Select Stylist Gulfam Ali Mamatha Monalika Nikhitha Rehan Ali Satya Kalagara Sh…" at bounding box center [233, 351] width 102 height 25
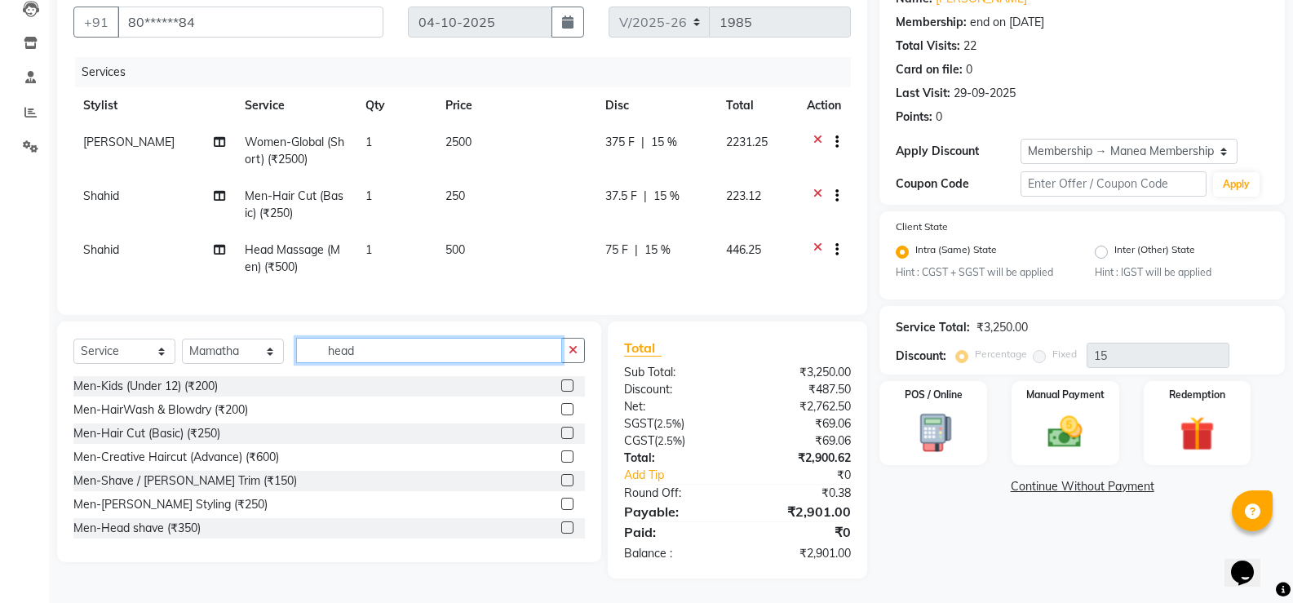
click at [381, 346] on input "head" at bounding box center [429, 350] width 266 height 25
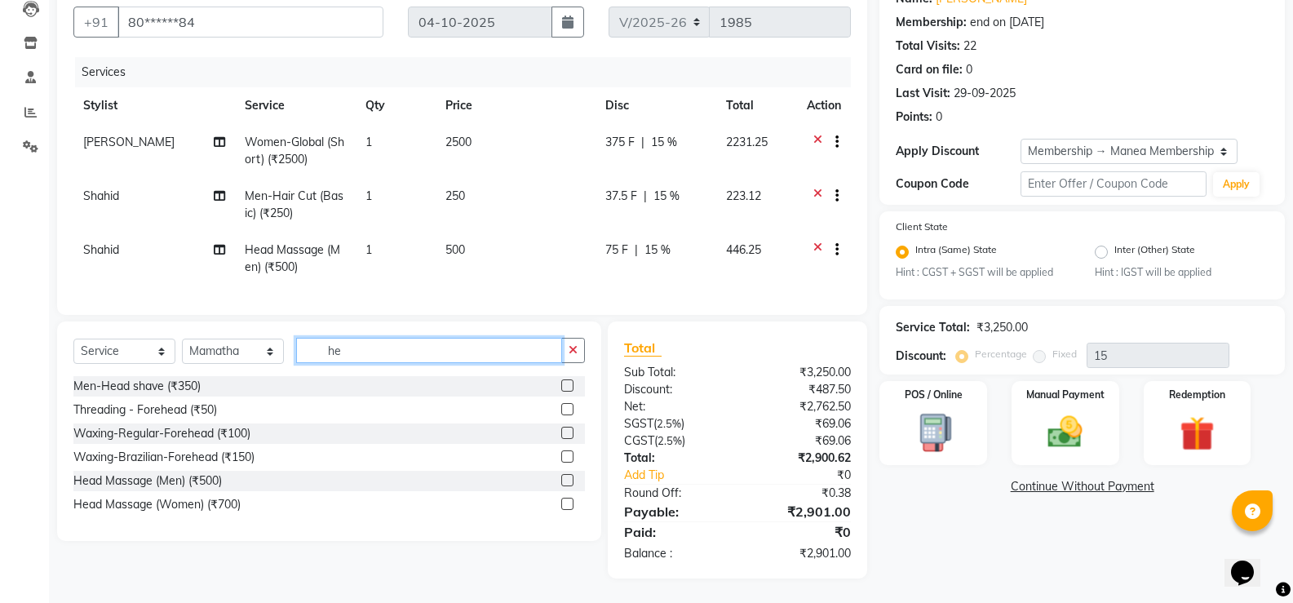
type input "h"
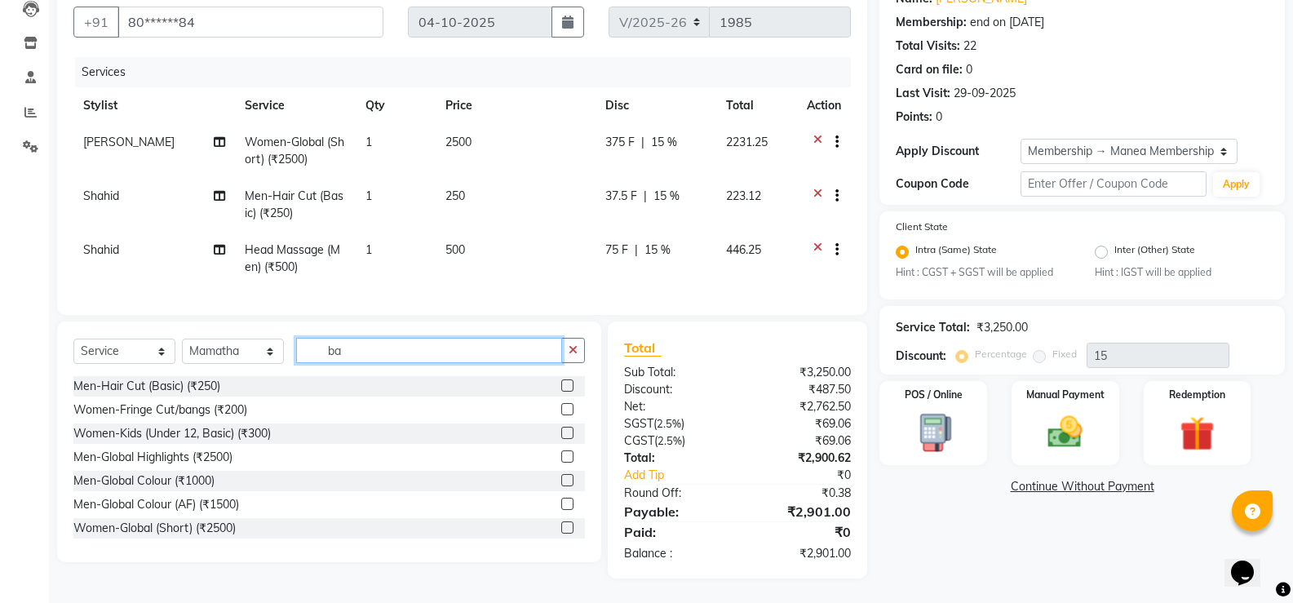
type input "b"
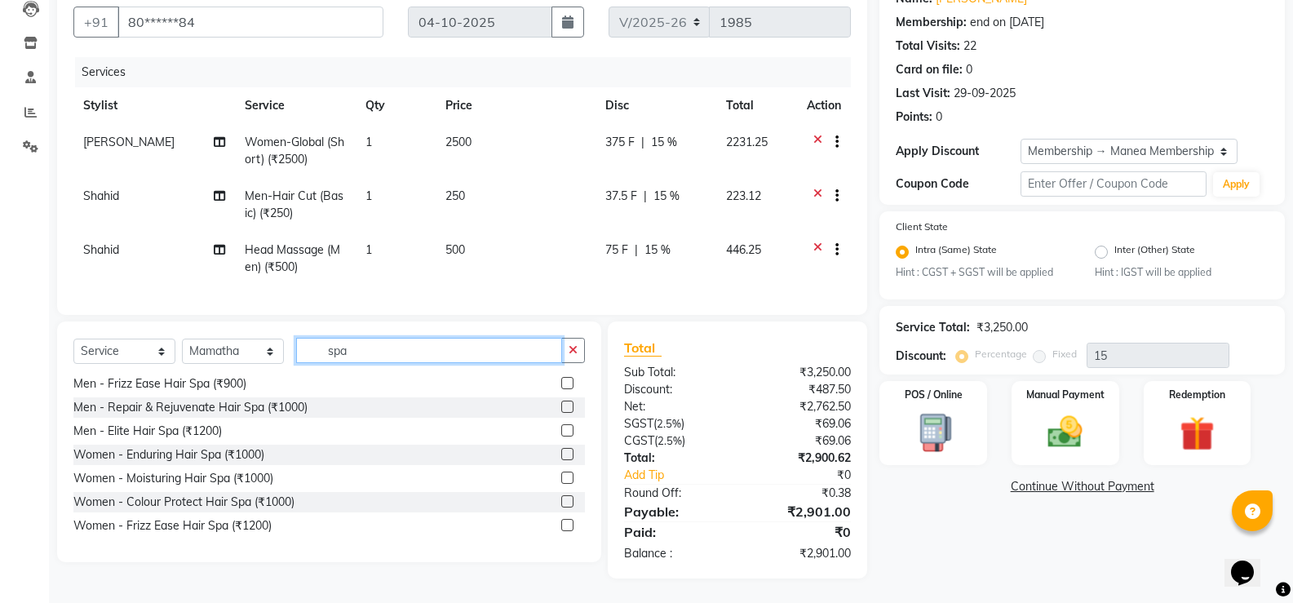
scroll to position [0, 0]
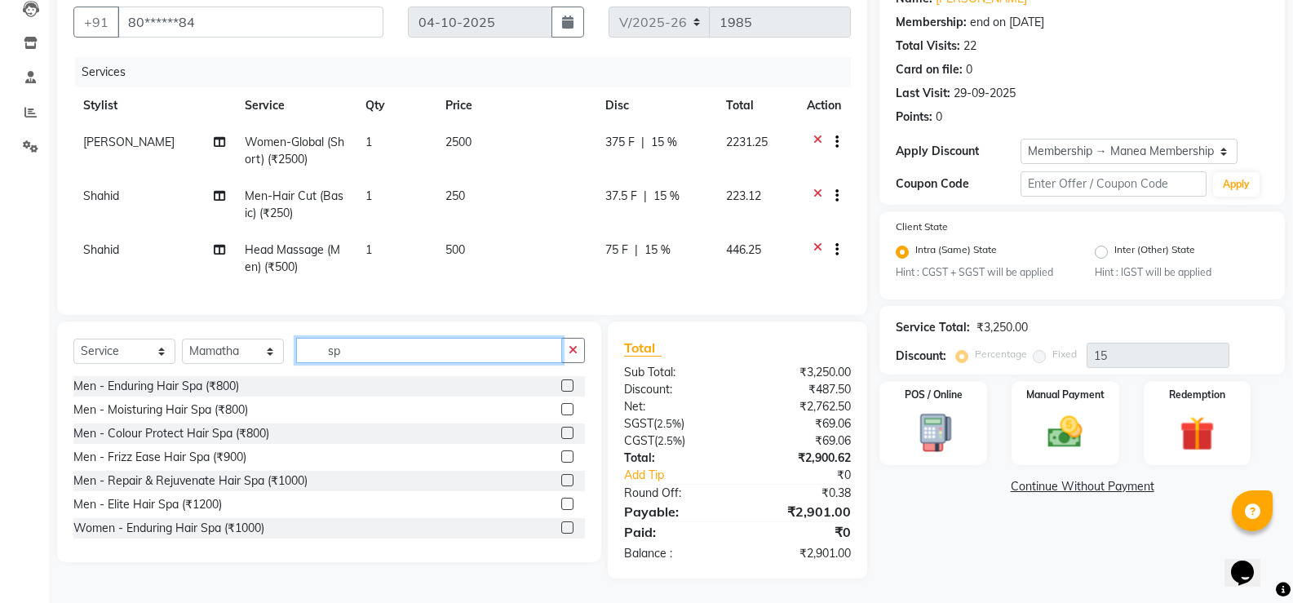
type input "s"
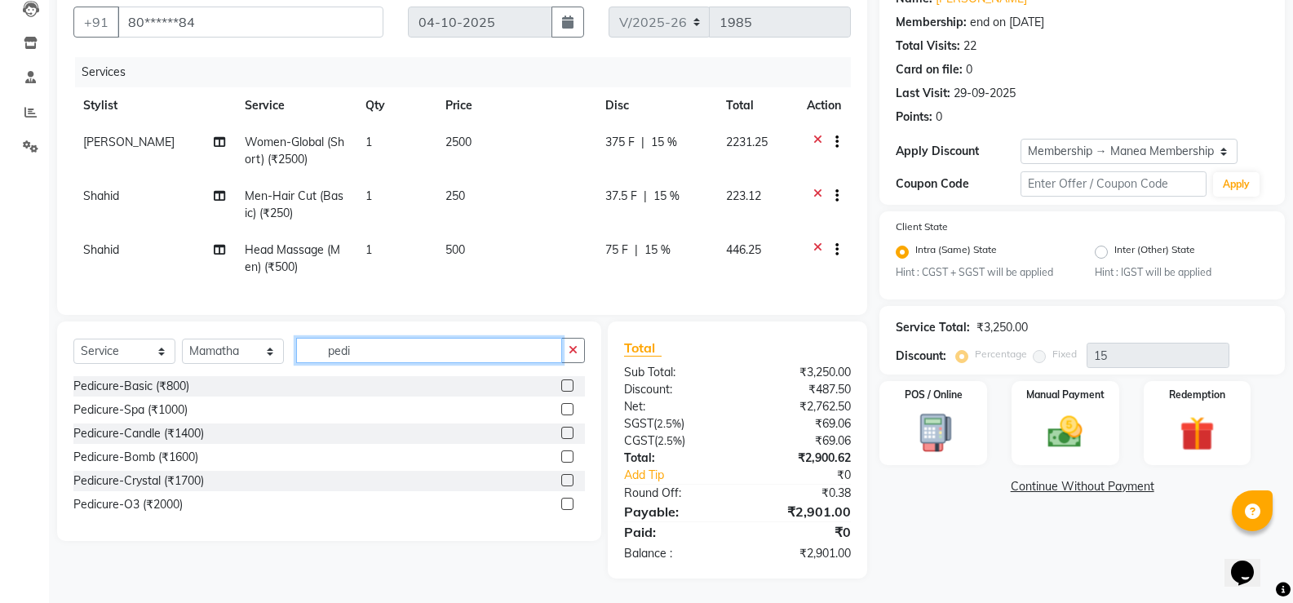
type input "pedi"
click at [567, 410] on label at bounding box center [567, 409] width 12 height 12
click at [567, 410] on input "checkbox" at bounding box center [566, 410] width 11 height 11
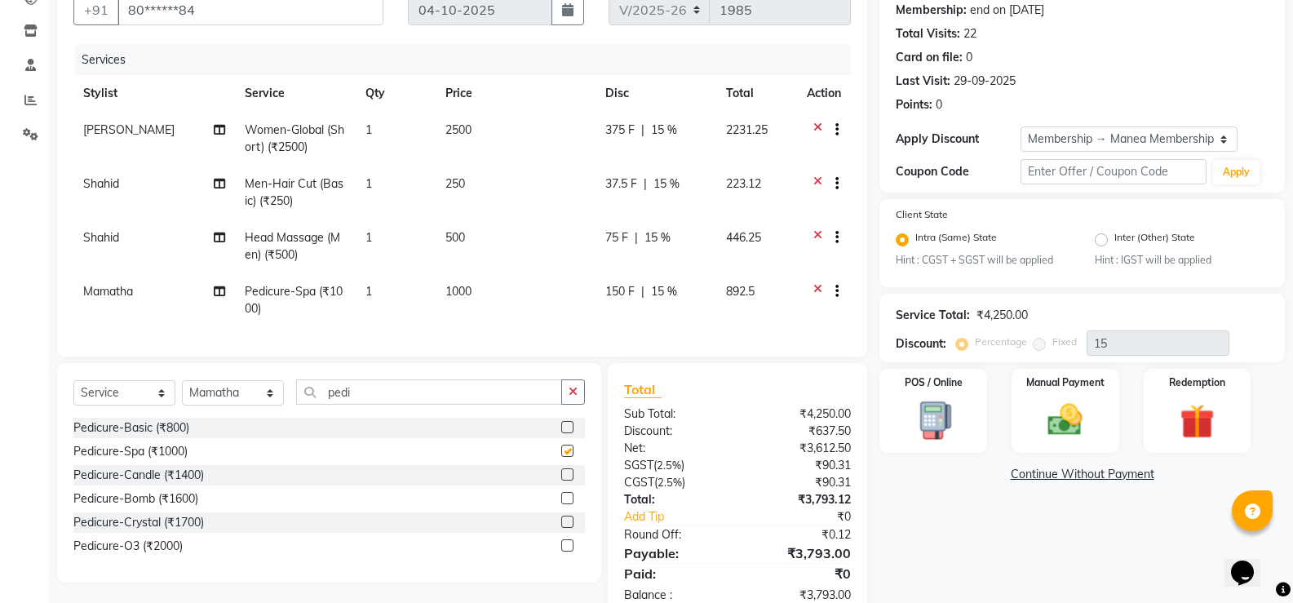
checkbox input "false"
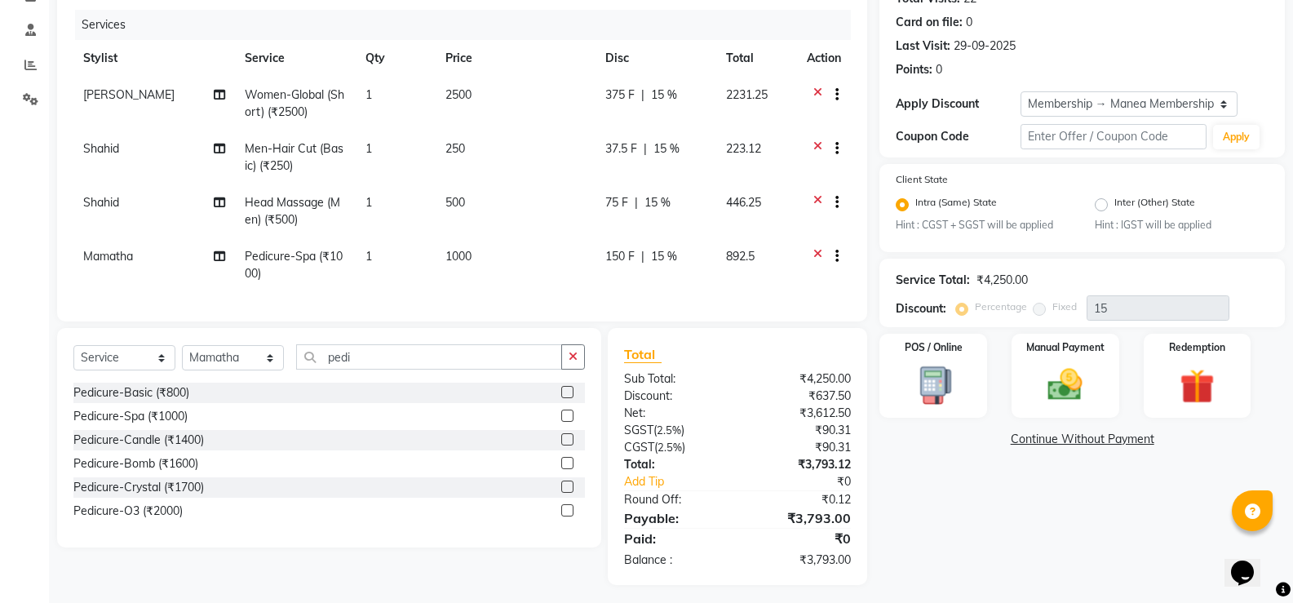
scroll to position [211, 0]
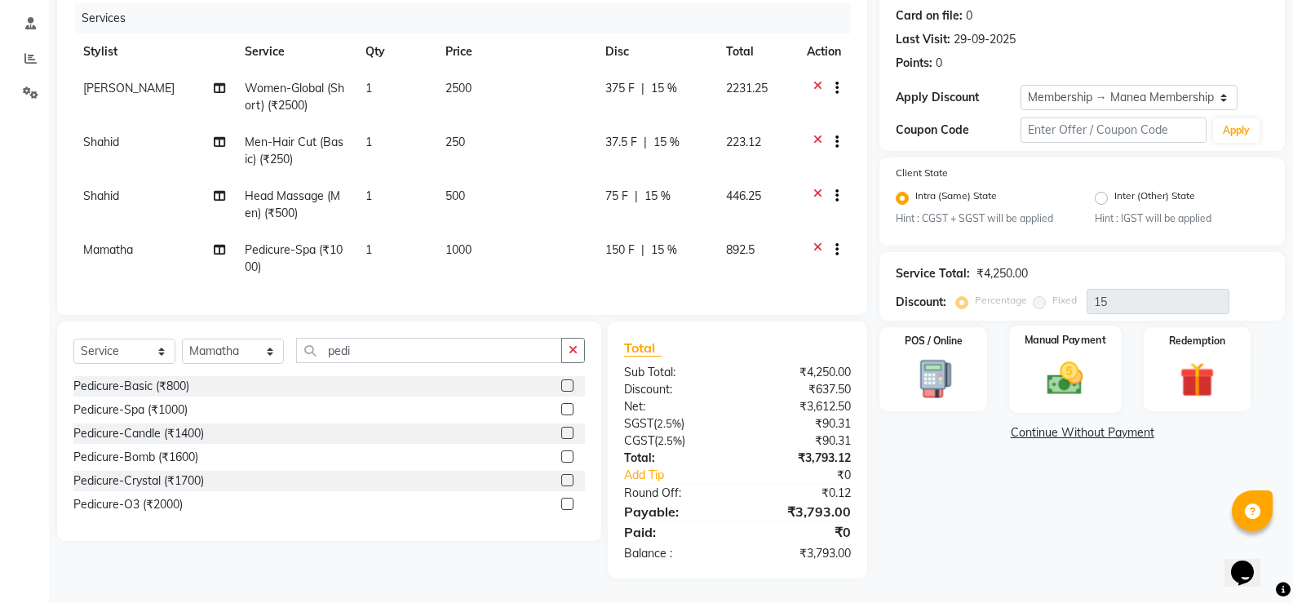
click at [1079, 373] on img at bounding box center [1065, 379] width 58 height 42
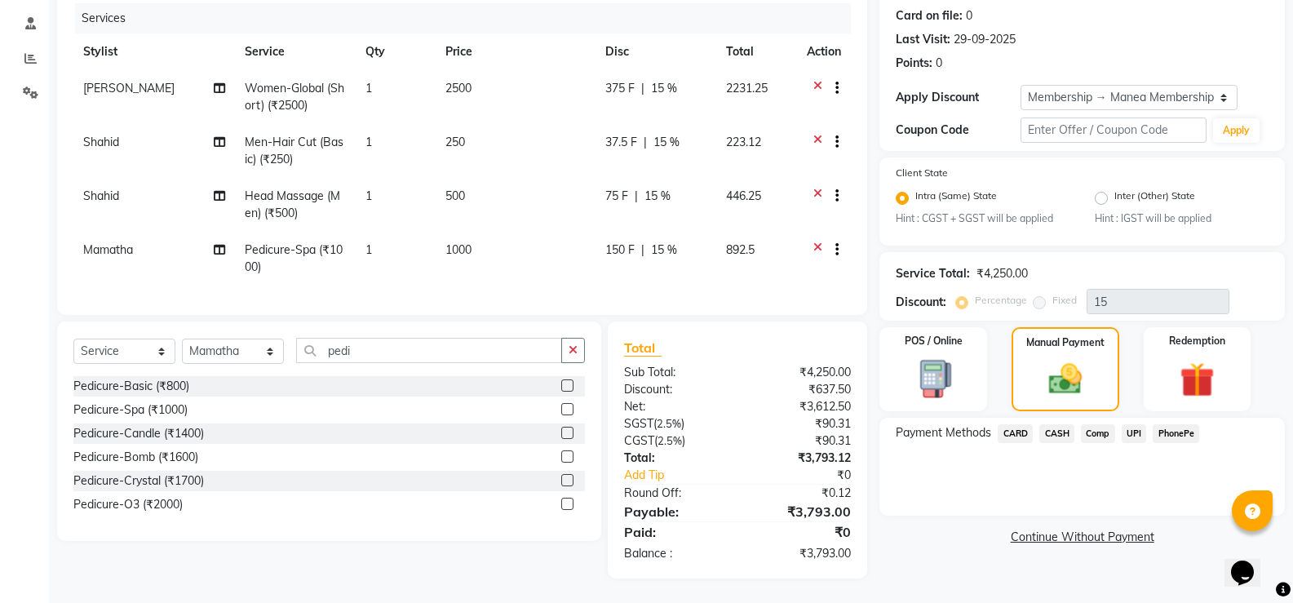
click at [1020, 424] on span "CARD" at bounding box center [1015, 433] width 35 height 19
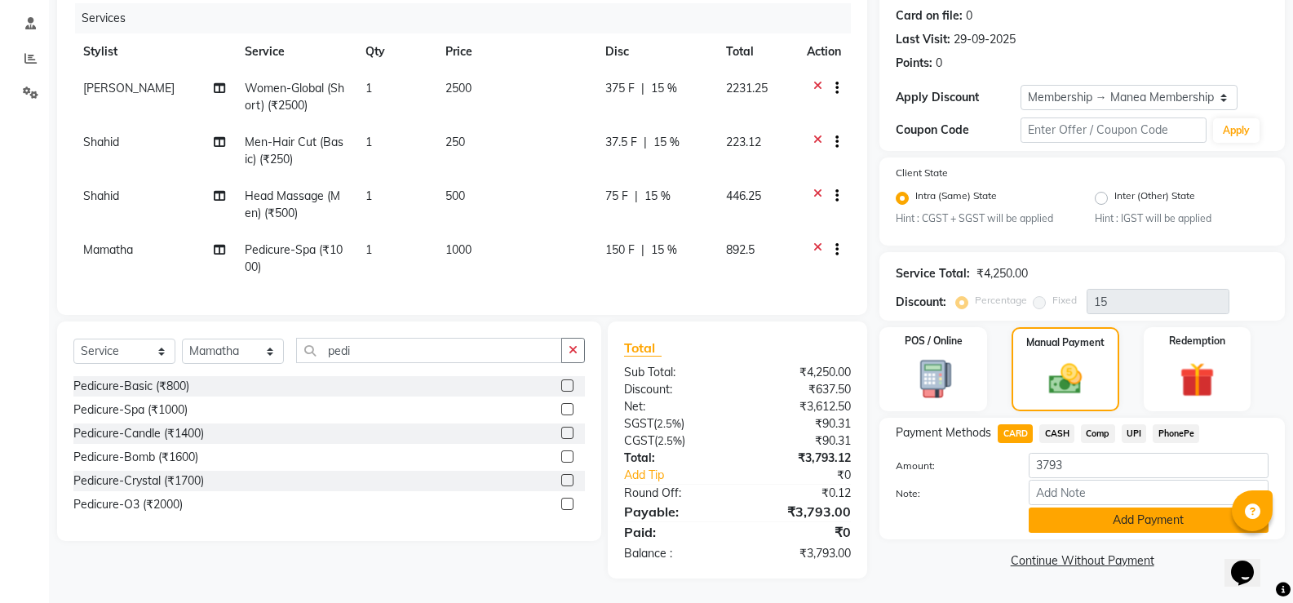
click at [1142, 511] on button "Add Payment" at bounding box center [1149, 519] width 240 height 25
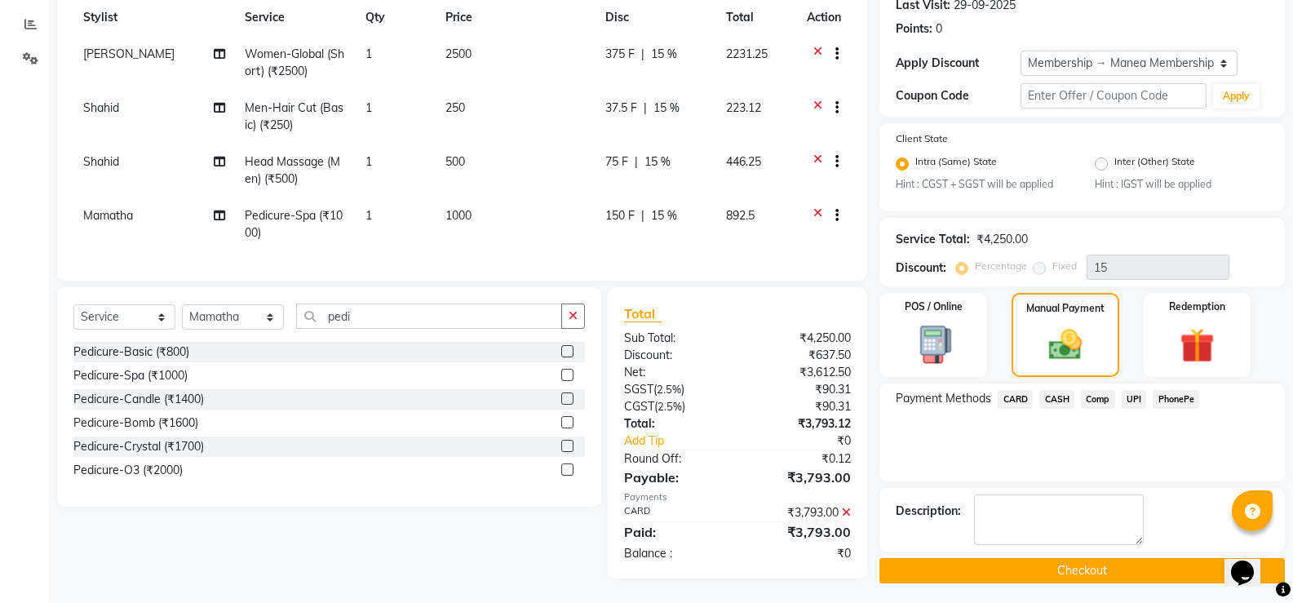
scroll to position [246, 0]
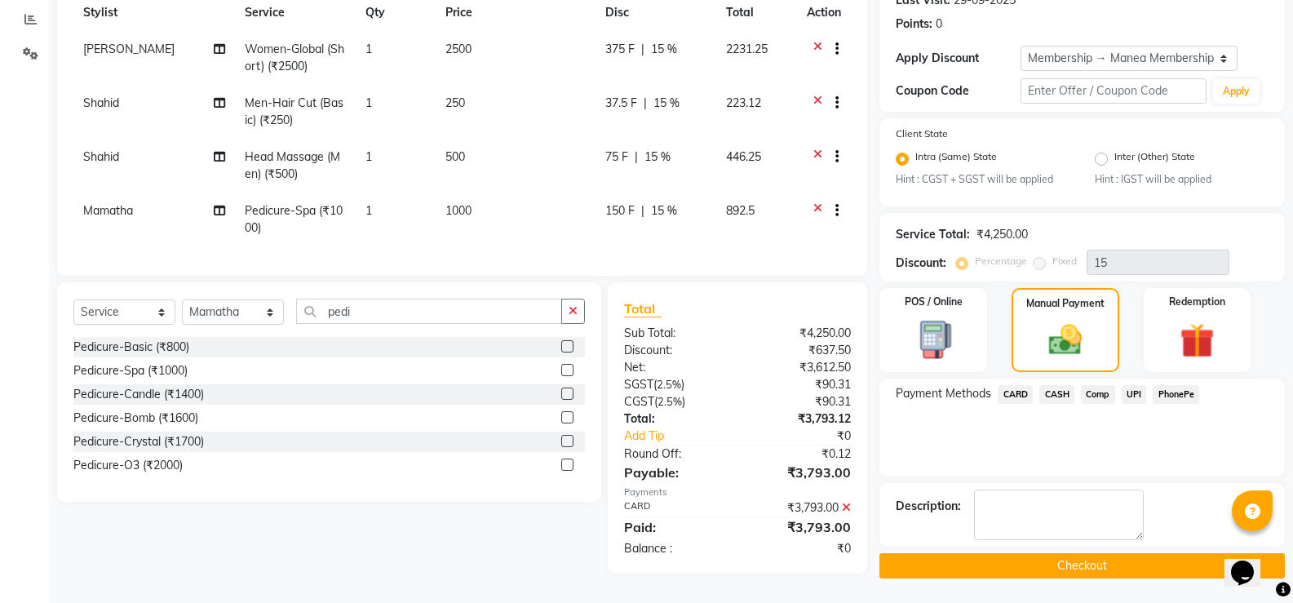
click at [1148, 557] on button "Checkout" at bounding box center [1082, 565] width 405 height 25
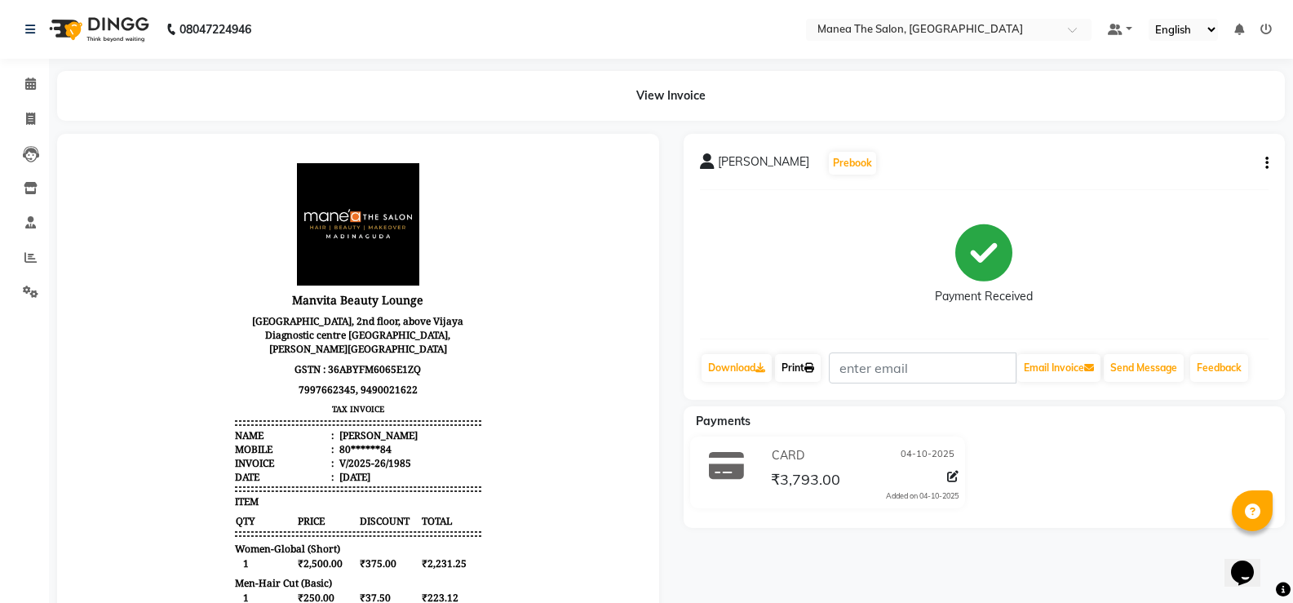
click at [804, 370] on link "Print" at bounding box center [798, 368] width 46 height 28
